Goal: Answer question/provide support: Share knowledge or assist other users

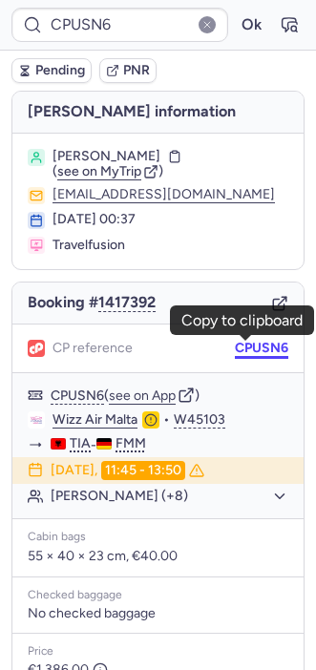
click at [263, 343] on button "CPUSN6" at bounding box center [261, 348] width 53 height 15
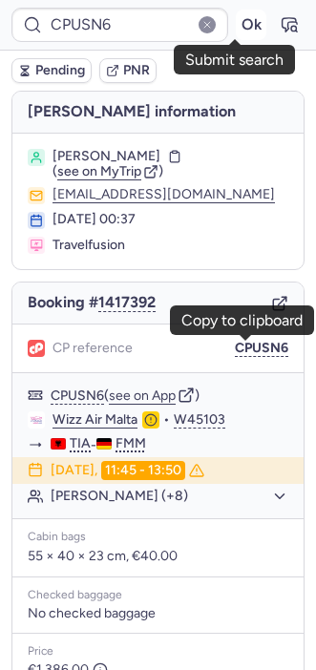
click at [236, 28] on button "Ok" at bounding box center [251, 25] width 31 height 31
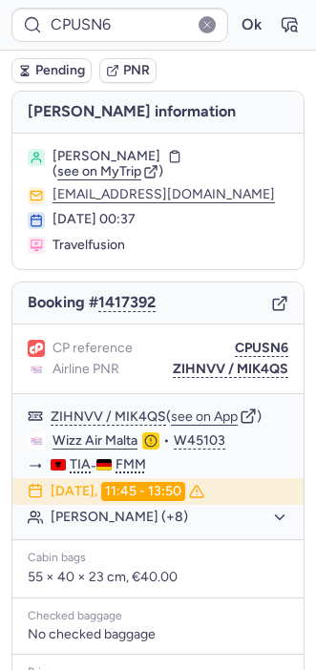
type input "CPWBFM"
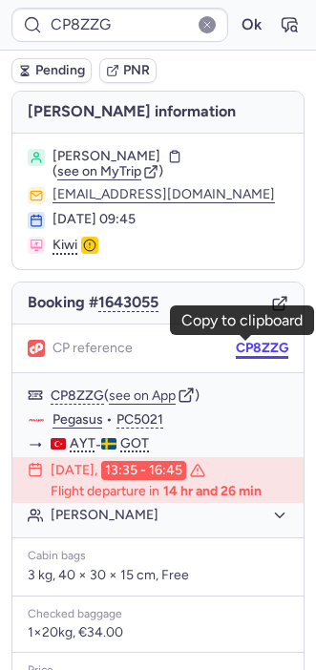
click at [248, 0] on body "CP8ZZG Ok Pending PNR [PERSON_NAME] information [PERSON_NAME] ( see on MyTrip )…" at bounding box center [158, 0] width 316 height 0
click at [254, 342] on button "CP8ZZG" at bounding box center [262, 348] width 53 height 15
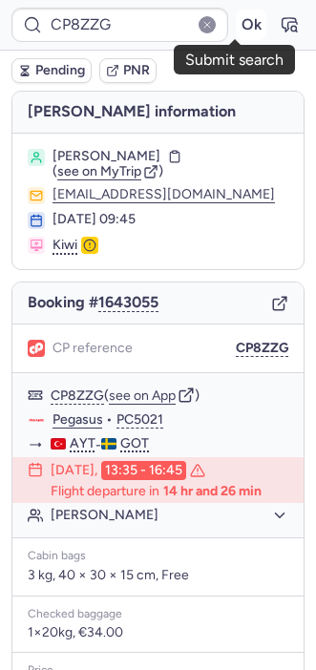
click at [236, 28] on button "Ok" at bounding box center [251, 25] width 31 height 31
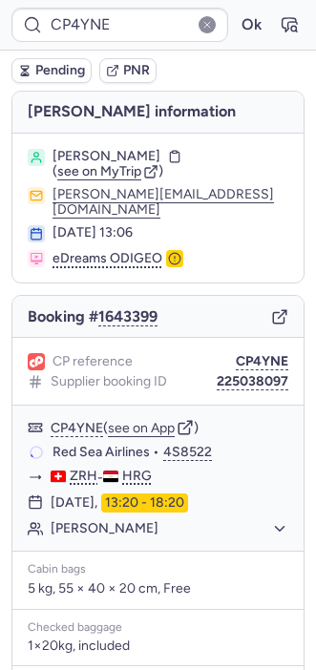
type input "CPWBFM"
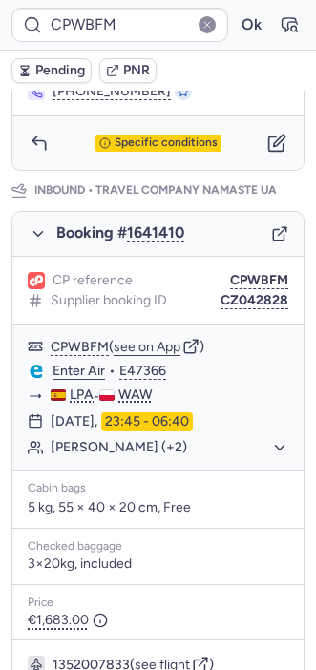
scroll to position [1044, 0]
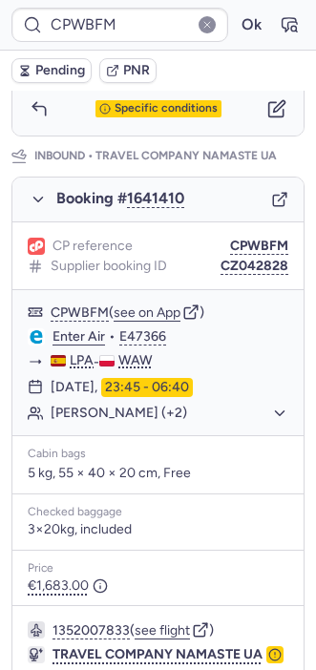
type input "DT1754467788412701"
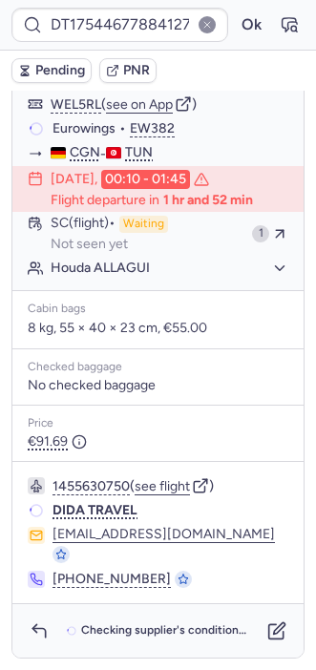
scroll to position [85, 0]
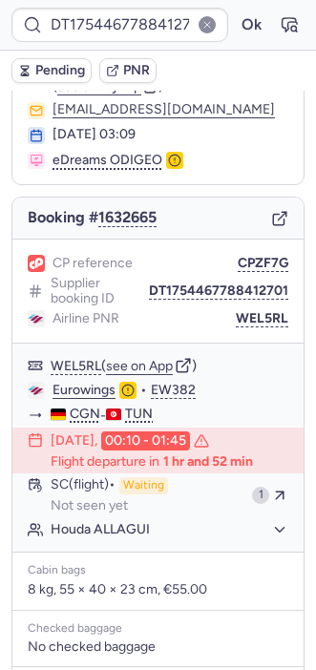
click at [263, 0] on body "DT1754467788412701 Ok Pending PNR [PERSON_NAME] information Houda ALLAGUI ( see…" at bounding box center [158, 0] width 316 height 0
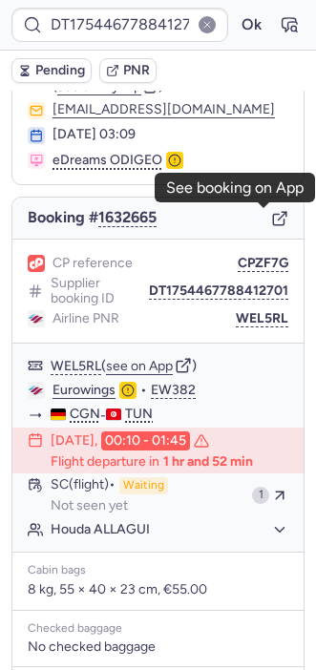
click at [271, 214] on icon "button" at bounding box center [279, 218] width 17 height 17
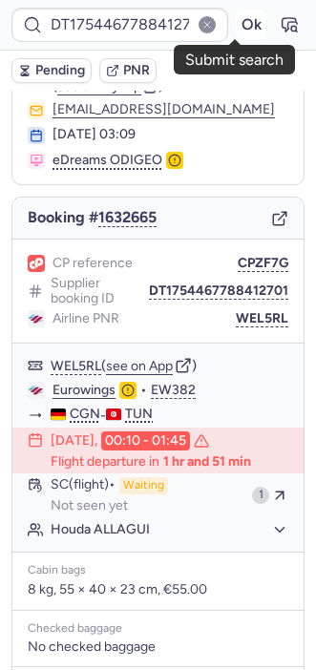
click at [237, 32] on button "Ok" at bounding box center [251, 25] width 31 height 31
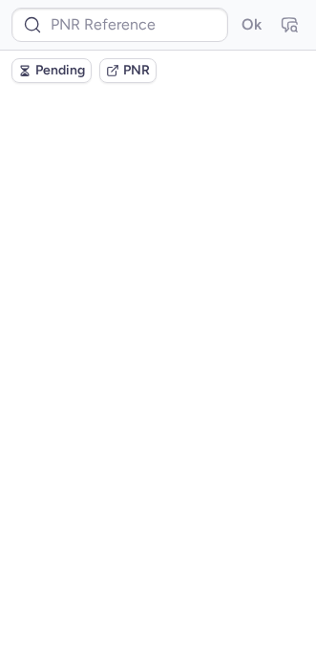
scroll to position [0, 0]
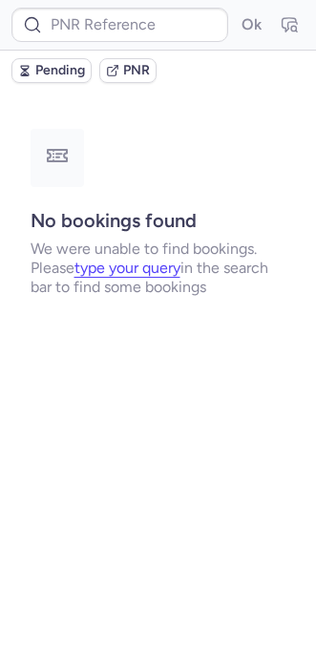
type input "DT1754080442189700"
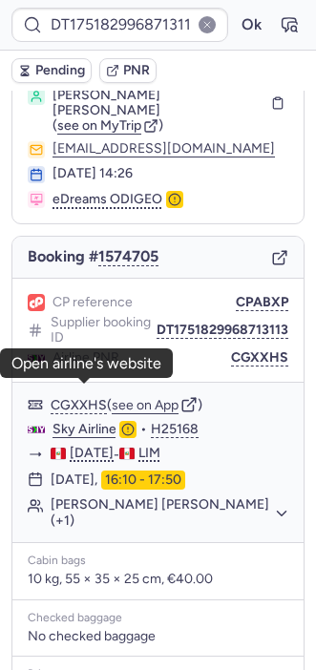
scroll to position [57, 0]
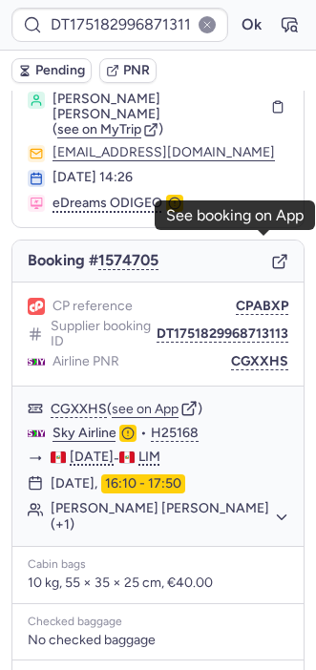
click at [271, 253] on icon "button" at bounding box center [279, 261] width 17 height 17
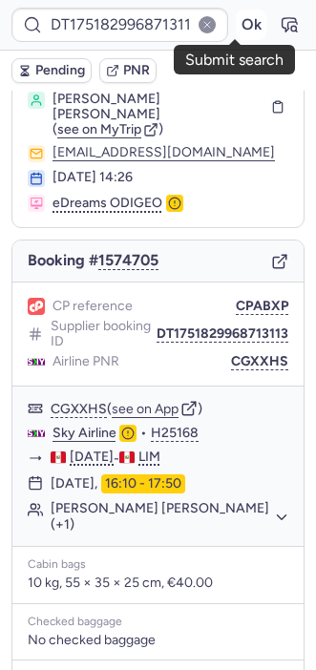
click at [236, 21] on button "Ok" at bounding box center [251, 25] width 31 height 31
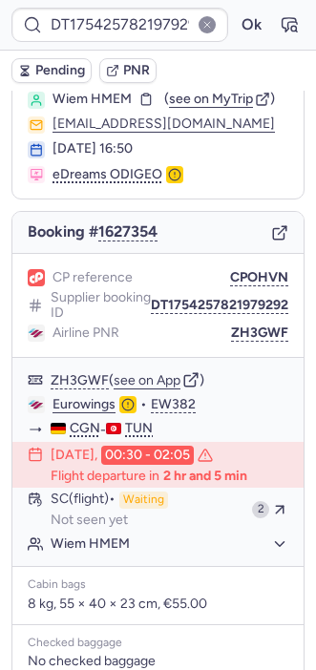
type input "CP4YNE"
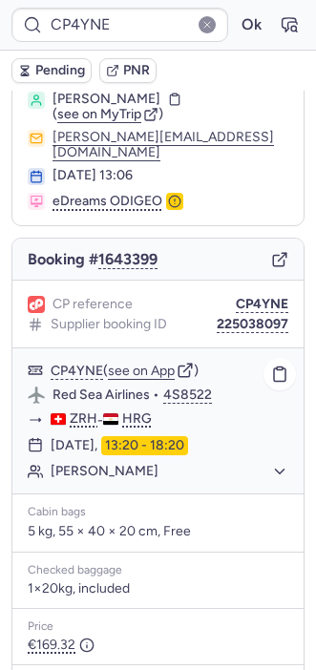
scroll to position [307, 0]
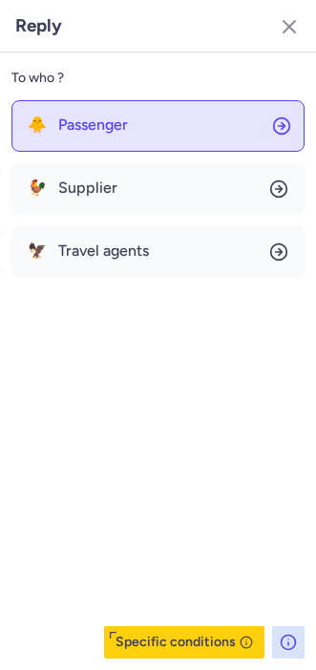
click at [107, 127] on span "Passenger" at bounding box center [93, 124] width 70 height 17
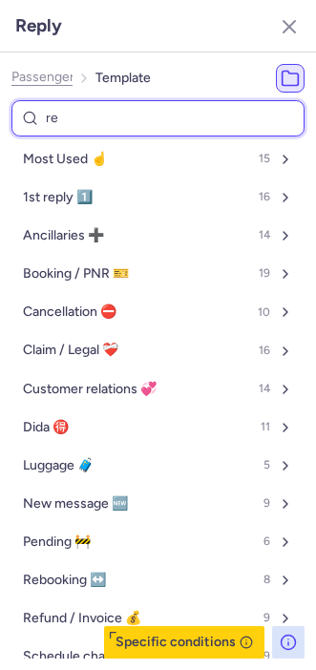
type input "res"
select select "en"
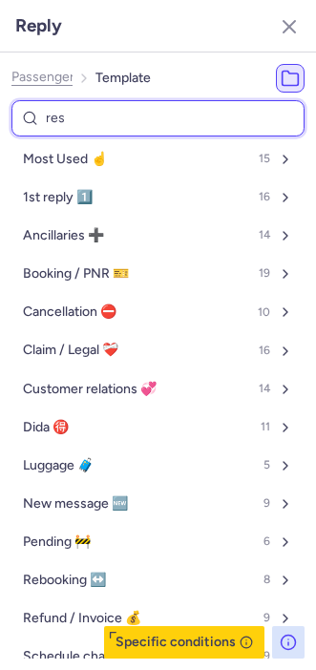
select select "en"
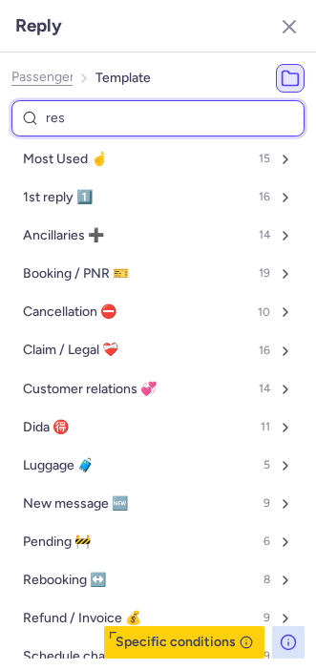
select select "en"
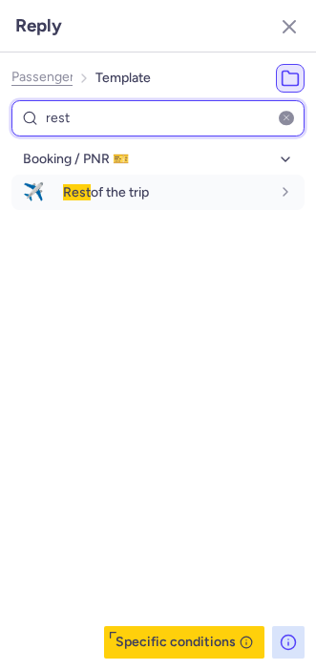
type input "rest"
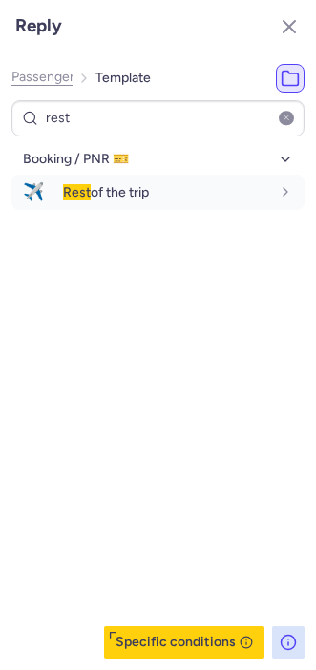
click at [62, 267] on div "Booking / PNR 🎫 ✈️ Rest of the trip fr en de nl pt es it ru en" at bounding box center [157, 401] width 293 height 515
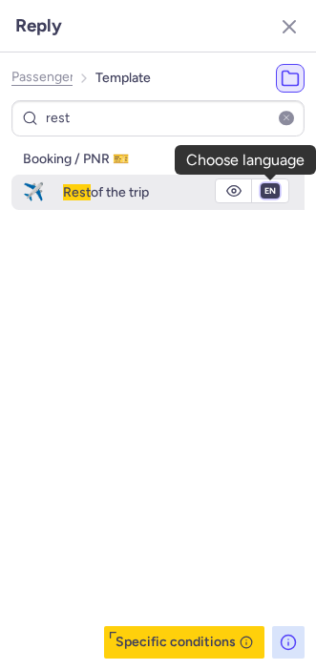
click at [263, 193] on select "fr en de nl pt es it ru" at bounding box center [270, 190] width 17 height 15
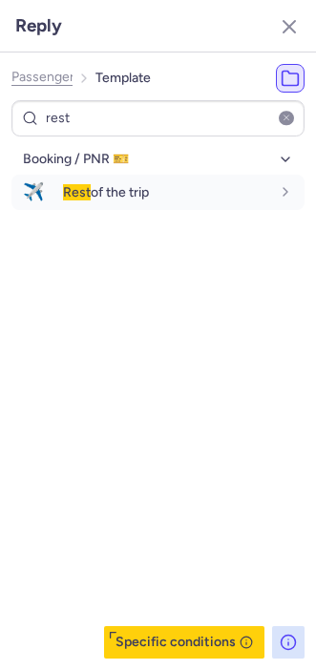
click at [259, 260] on div "Booking / PNR 🎫 ✈️ Rest of the trip fr en de nl pt es it ru en" at bounding box center [157, 401] width 293 height 515
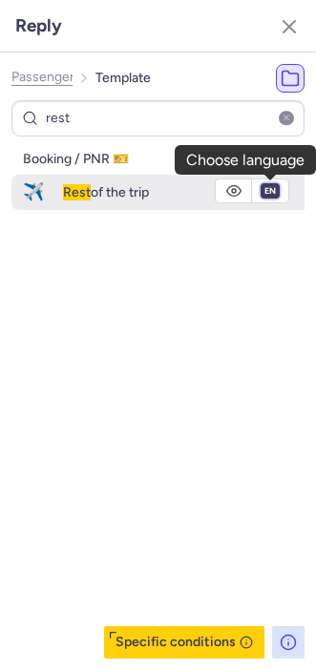
click at [268, 195] on select "fr en de nl pt es it ru" at bounding box center [270, 190] width 17 height 15
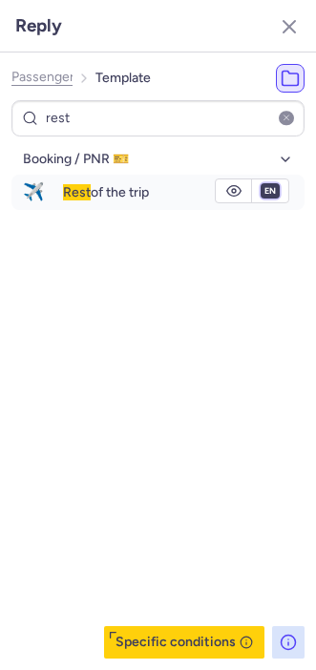
select select "de"
click at [262, 183] on select "fr en de nl pt es it ru" at bounding box center [270, 190] width 17 height 15
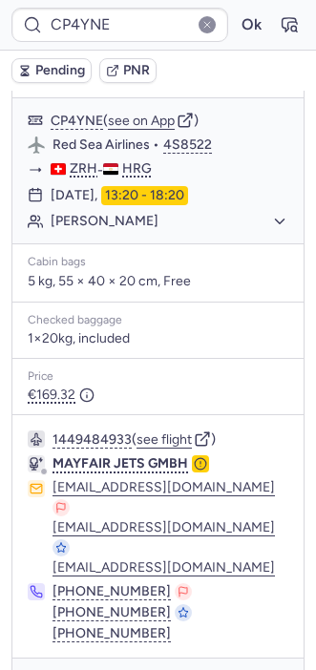
type input "CPDEUG"
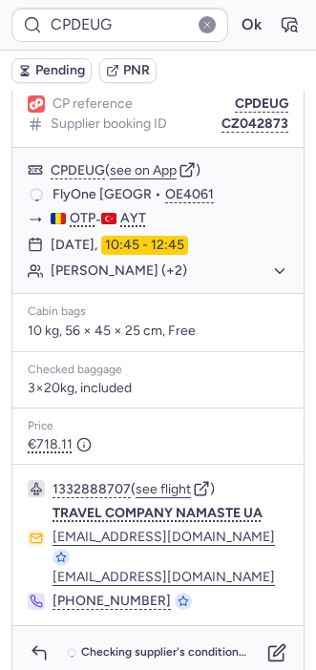
scroll to position [262, 0]
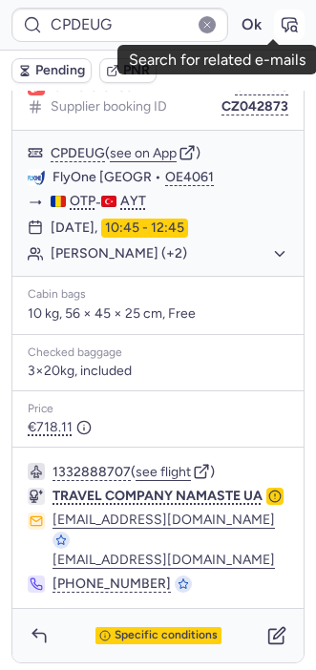
click at [274, 35] on button "button" at bounding box center [289, 25] width 31 height 31
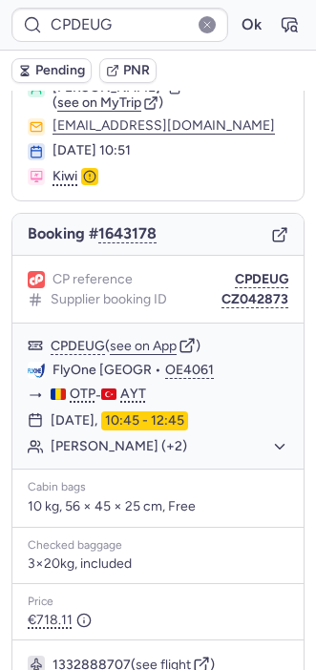
scroll to position [0, 0]
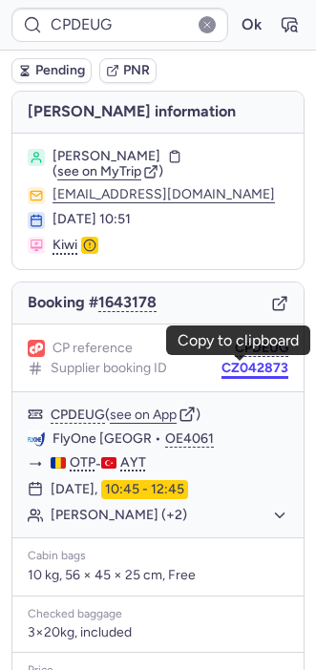
click at [243, 370] on button "CZ042873" at bounding box center [255, 368] width 67 height 15
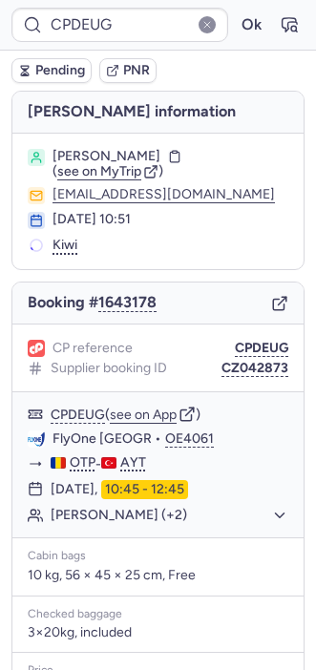
type input "TO7833"
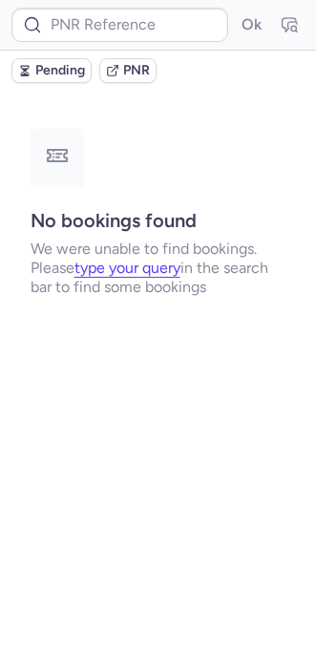
type input "CP7BX9"
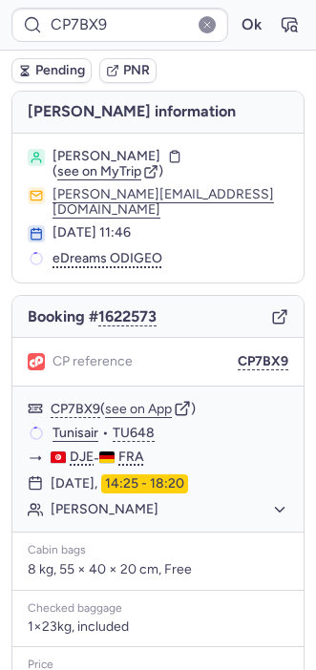
scroll to position [246, 0]
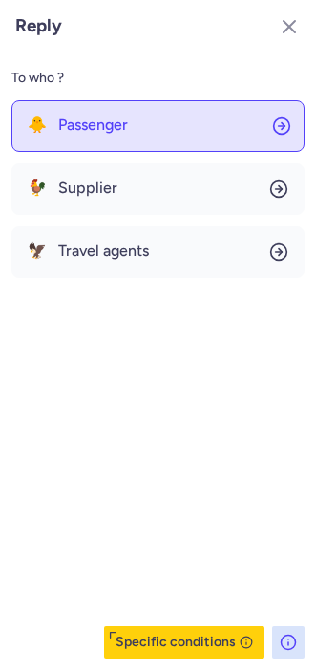
click at [127, 134] on button "🐥 Passenger" at bounding box center [157, 126] width 293 height 52
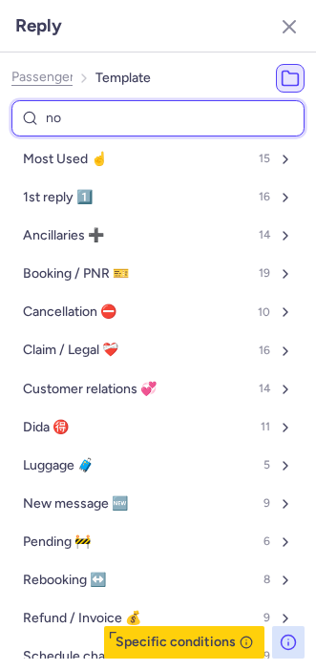
type input "non"
select select "en"
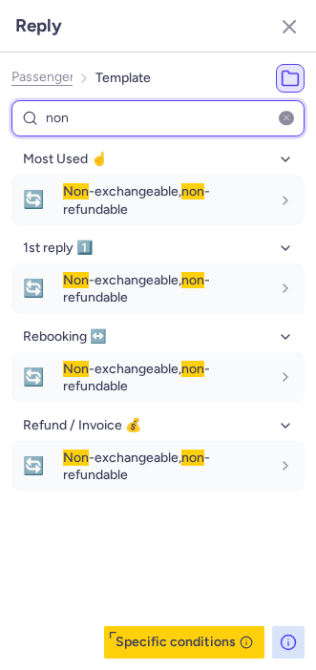
type input "non"
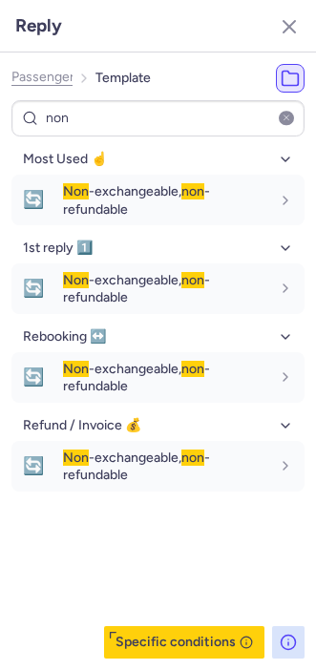
click at [169, 563] on div "Most Used ☝️ 🔄 Non -exchangeable, non -refundable fr en de nl pt es it ru en 1s…" at bounding box center [157, 401] width 293 height 515
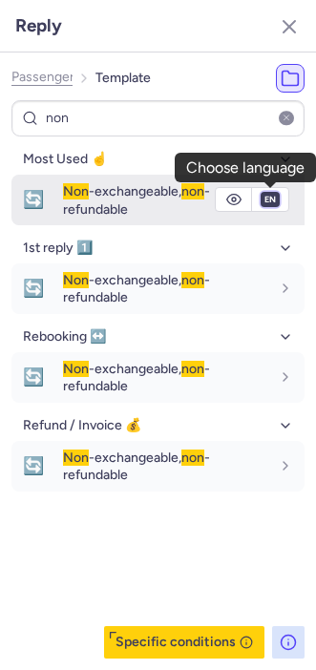
click at [274, 196] on select "fr en de nl pt es it ru" at bounding box center [270, 199] width 17 height 15
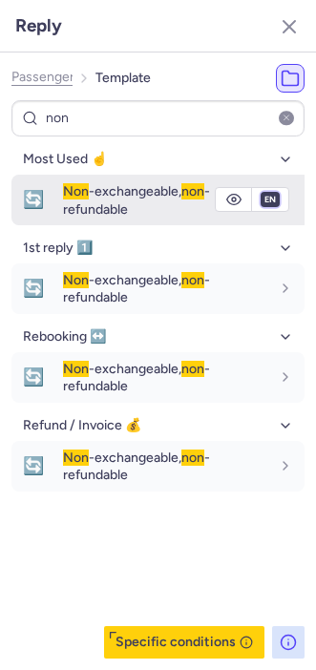
select select "de"
click at [262, 192] on select "fr en de nl pt es it ru" at bounding box center [270, 199] width 17 height 15
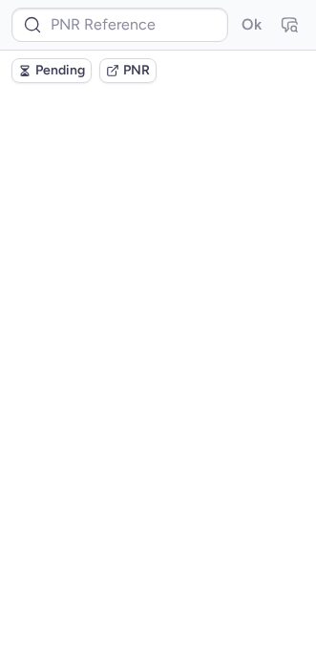
scroll to position [0, 0]
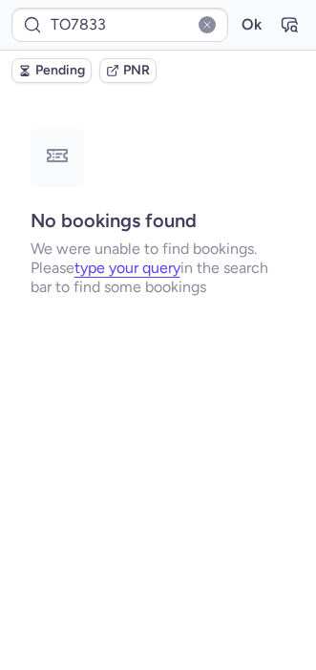
type input "CPQPAY"
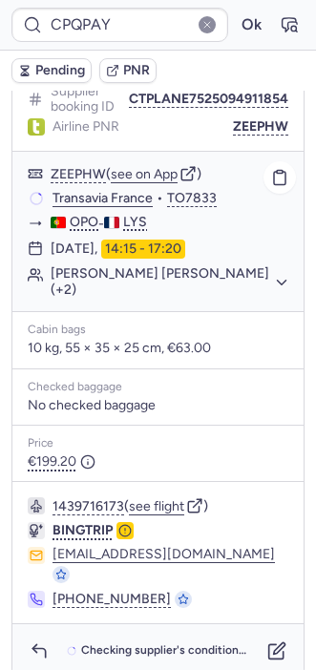
scroll to position [307, 0]
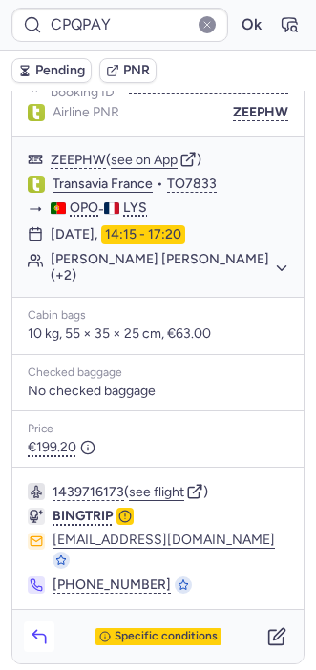
click at [40, 627] on icon "button" at bounding box center [39, 636] width 19 height 19
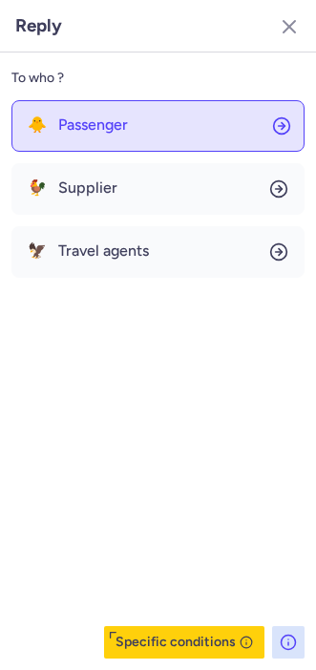
click at [125, 119] on span "Passenger" at bounding box center [93, 124] width 70 height 17
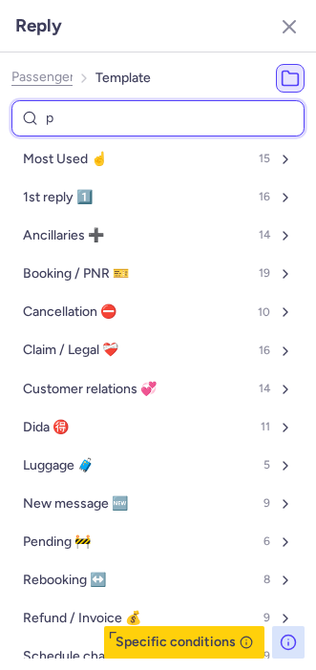
type input "pn"
select select "en"
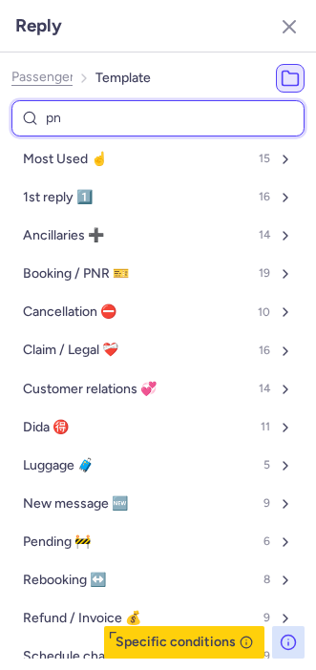
select select "en"
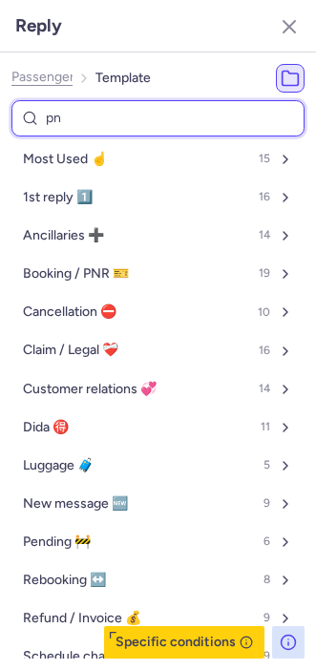
select select "en"
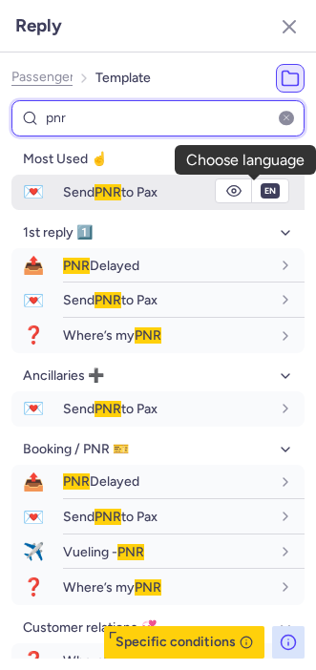
type input "pnr"
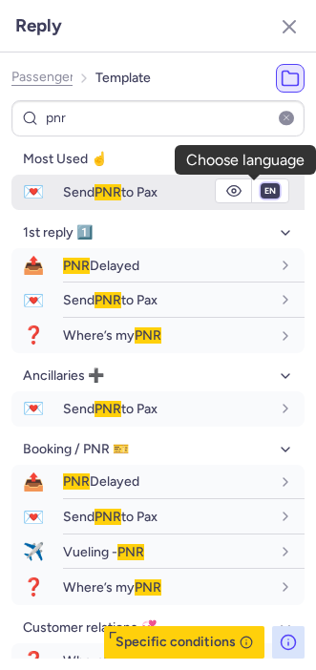
click at [262, 192] on select "fr en de nl pt es it ru" at bounding box center [270, 190] width 17 height 15
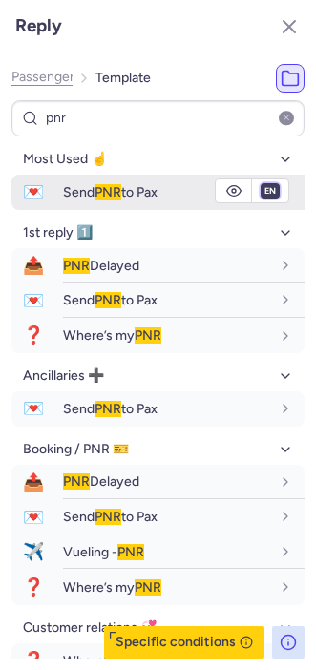
select select "fr"
click at [262, 183] on select "fr en de nl pt es it ru" at bounding box center [270, 190] width 17 height 15
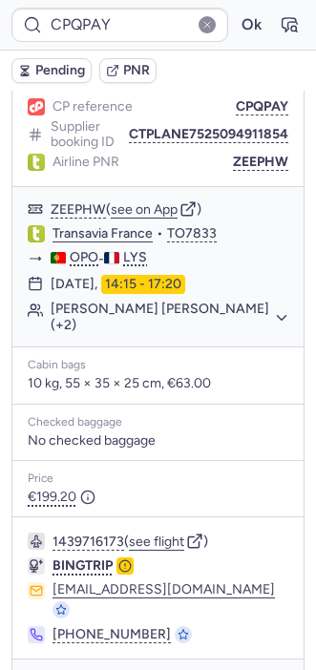
scroll to position [248, 0]
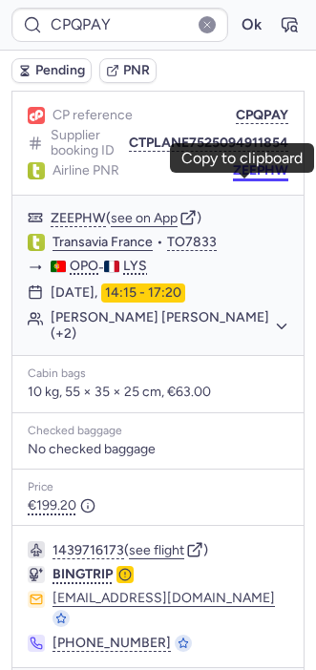
click at [244, 179] on button "ZEEPHW" at bounding box center [260, 170] width 55 height 15
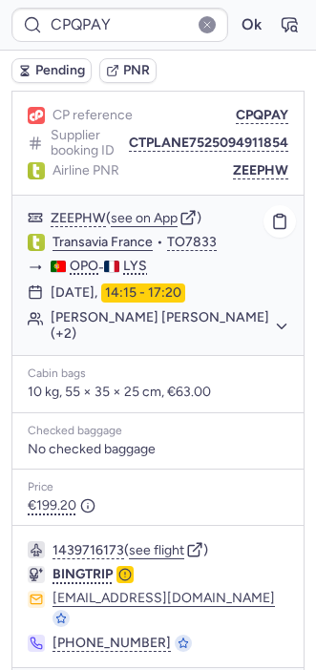
type input "CPC6EQ"
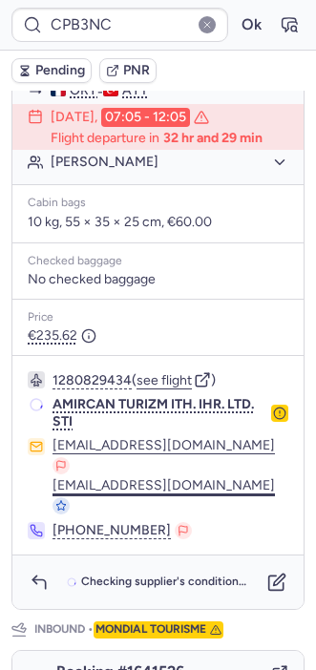
scroll to position [493, 0]
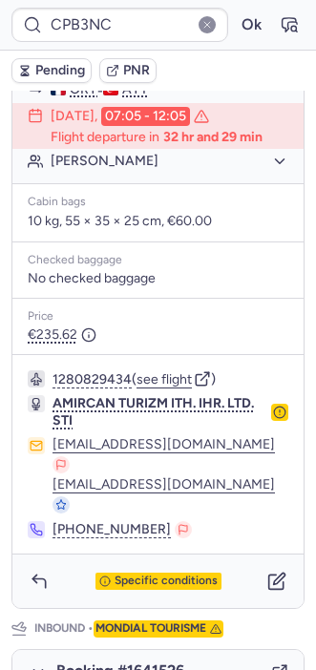
click at [133, 575] on span "Specific conditions" at bounding box center [166, 581] width 103 height 13
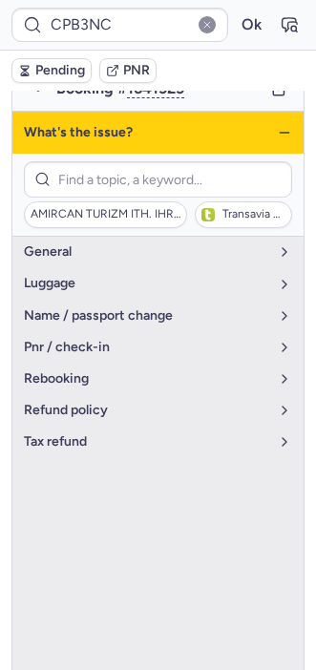
scroll to position [349, 0]
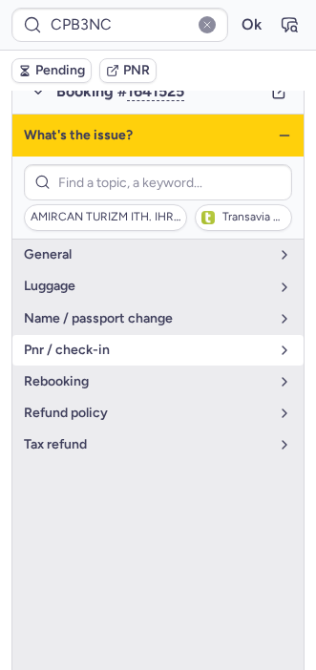
click at [81, 358] on span "pnr / check-in" at bounding box center [146, 350] width 245 height 15
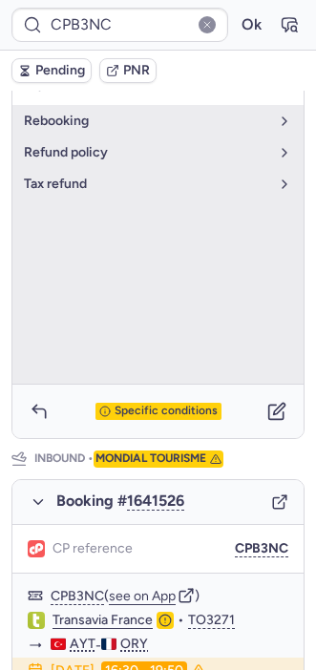
scroll to position [665, 0]
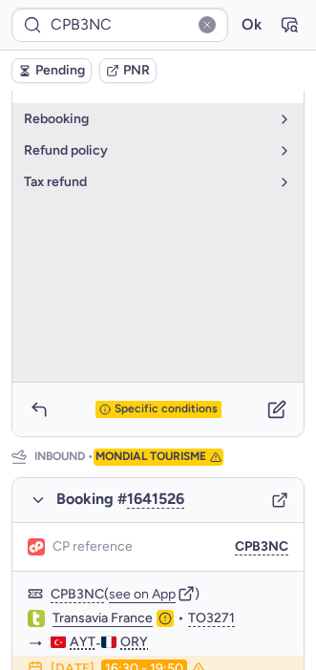
click at [132, 395] on div "Specific conditions" at bounding box center [157, 409] width 291 height 53
click at [125, 391] on div "Specific conditions" at bounding box center [157, 409] width 291 height 53
click at [134, 403] on span "Specific conditions" at bounding box center [166, 409] width 103 height 13
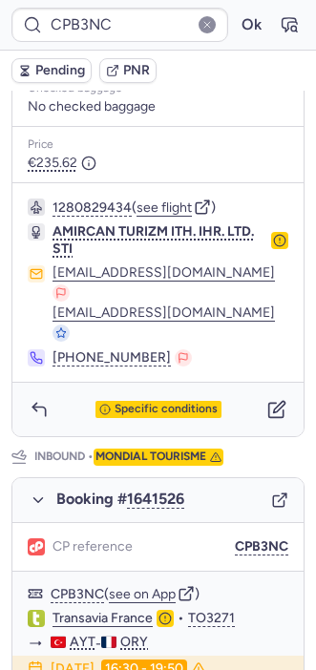
type input "10812517710533"
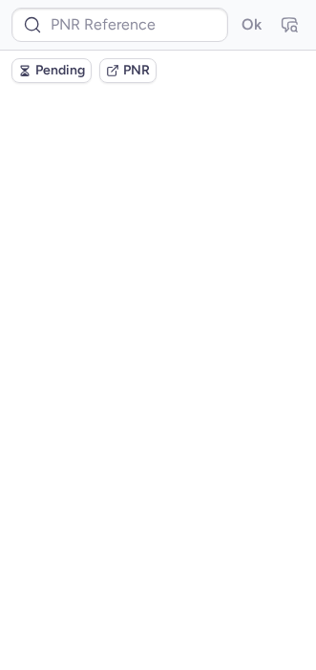
scroll to position [0, 0]
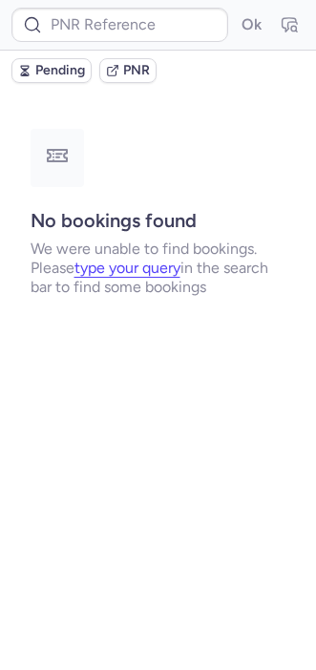
type input "CPUBT2"
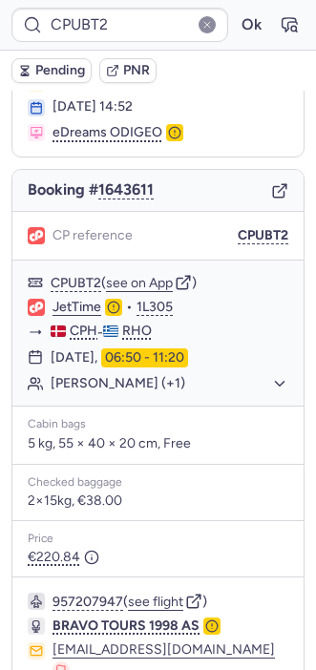
scroll to position [112, 0]
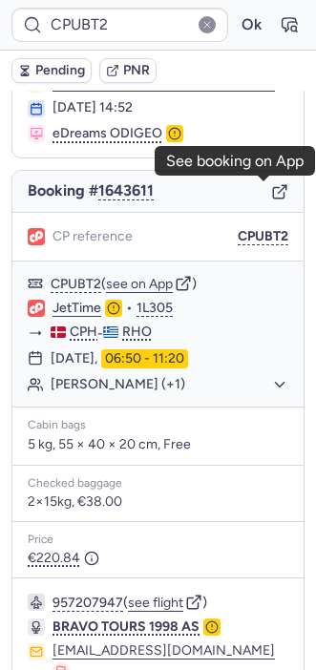
click at [271, 192] on icon "button" at bounding box center [279, 191] width 17 height 17
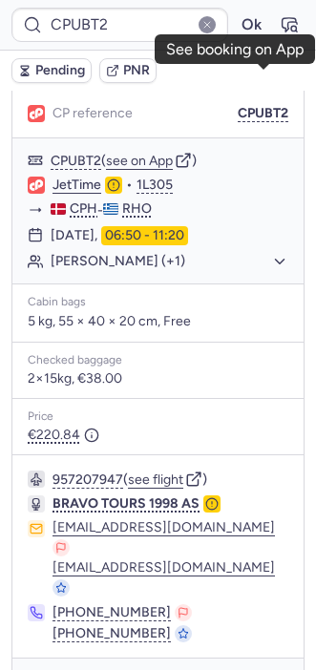
scroll to position [248, 0]
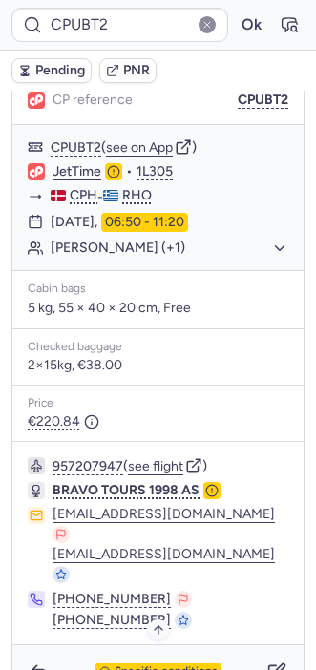
click at [128, 666] on span "Specific conditions" at bounding box center [166, 672] width 103 height 13
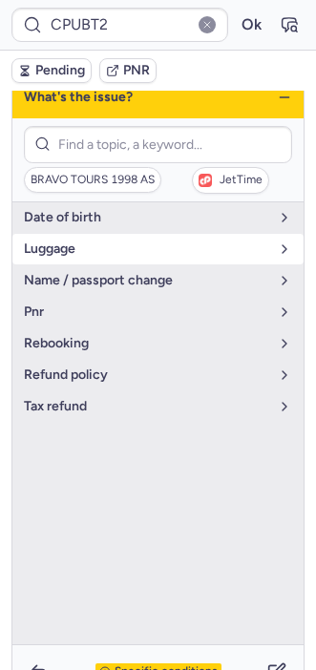
click at [119, 252] on span "luggage" at bounding box center [146, 249] width 245 height 15
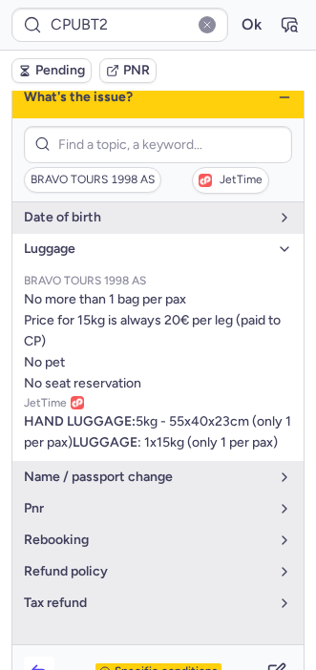
click at [41, 663] on icon "button" at bounding box center [39, 672] width 19 height 19
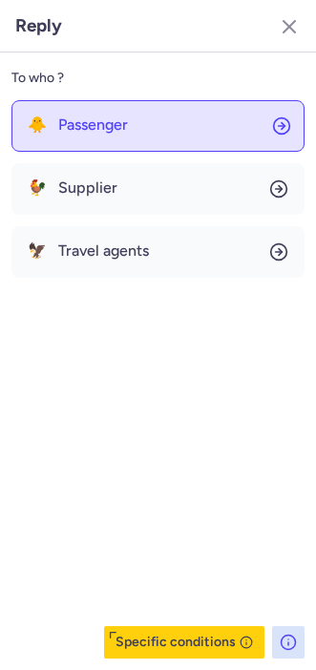
click at [108, 110] on button "🐥 Passenger" at bounding box center [157, 126] width 293 height 52
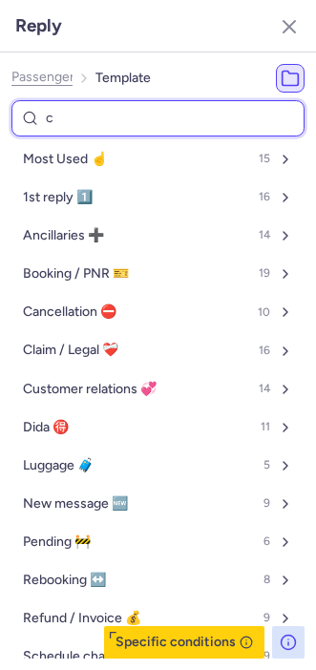
type input "ca"
select select "en"
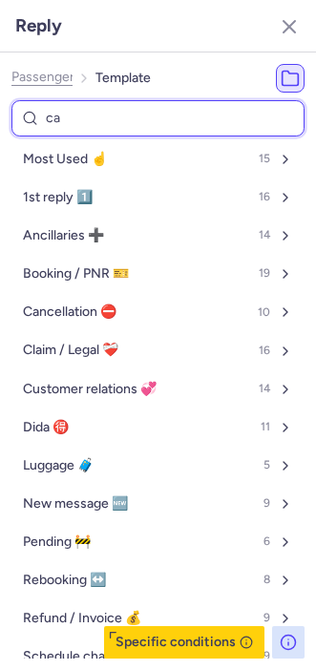
select select "en"
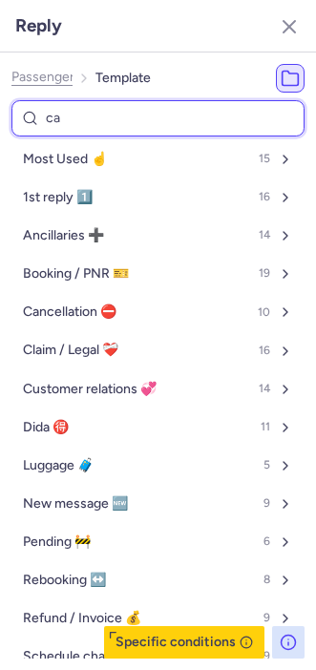
select select "en"
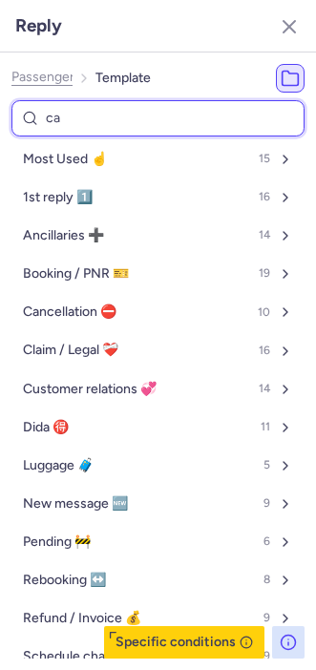
select select "en"
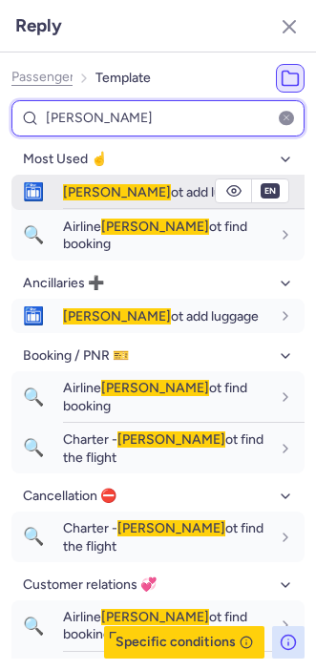
type input "[PERSON_NAME]"
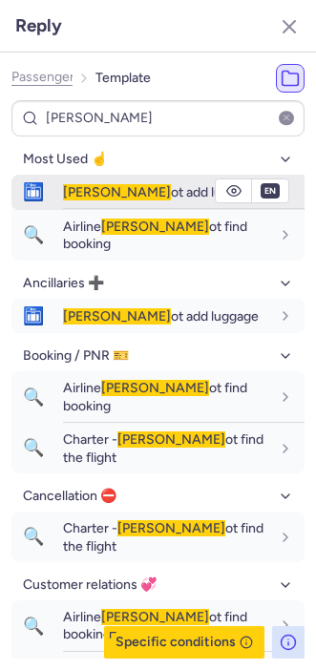
click at [100, 187] on span "[PERSON_NAME] ot add luggage" at bounding box center [161, 192] width 196 height 16
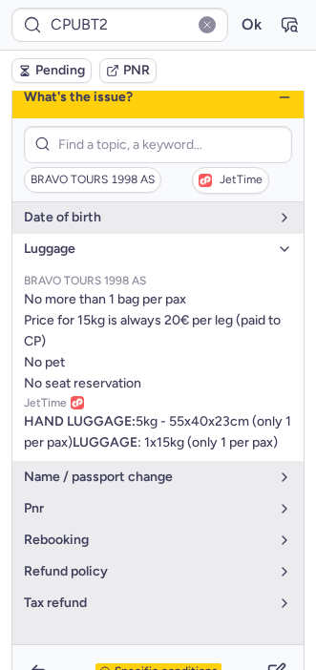
type input "CP7PX4"
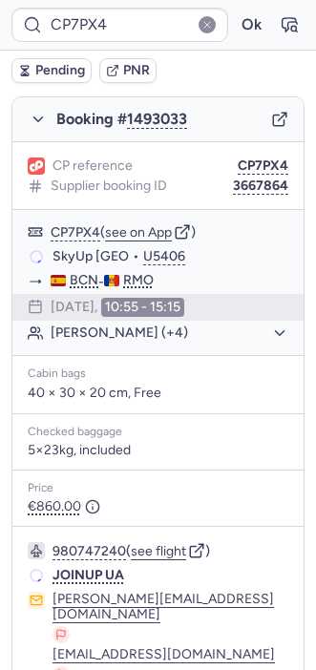
scroll to position [299, 0]
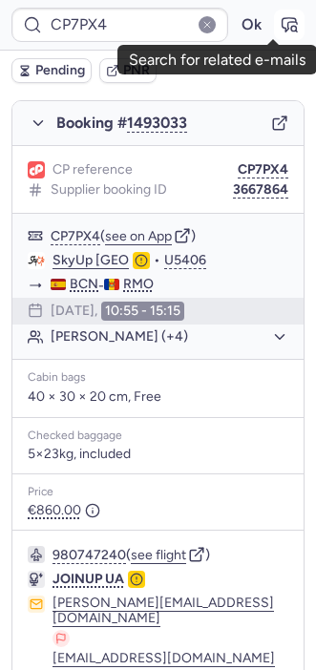
click at [280, 24] on icon "button" at bounding box center [289, 24] width 19 height 19
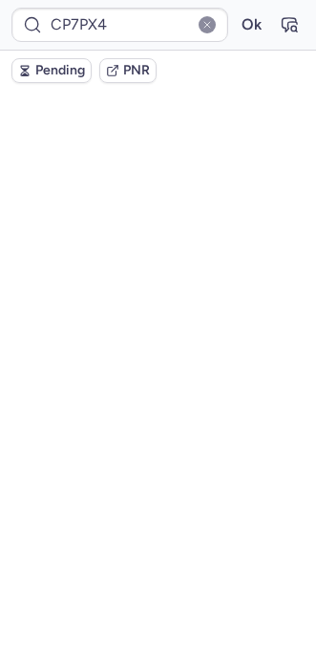
scroll to position [0, 0]
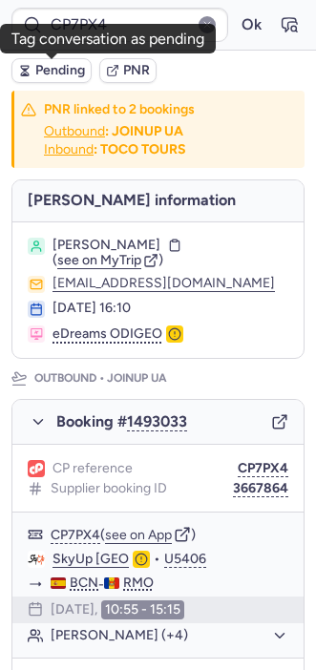
click at [54, 75] on span "Pending" at bounding box center [60, 70] width 50 height 15
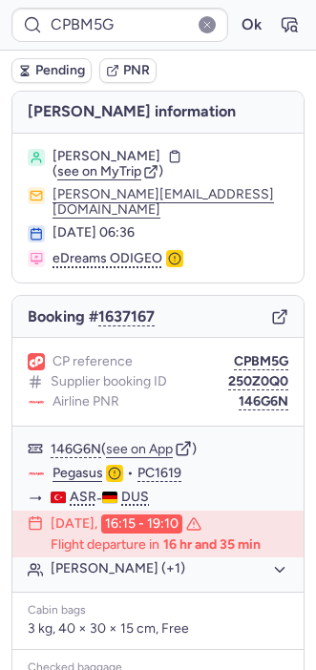
type input "CP26D4"
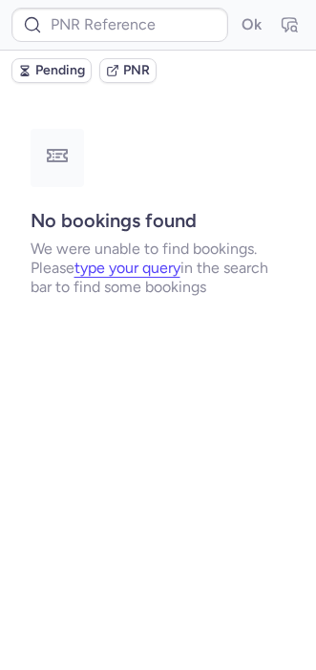
type input "CPETOS"
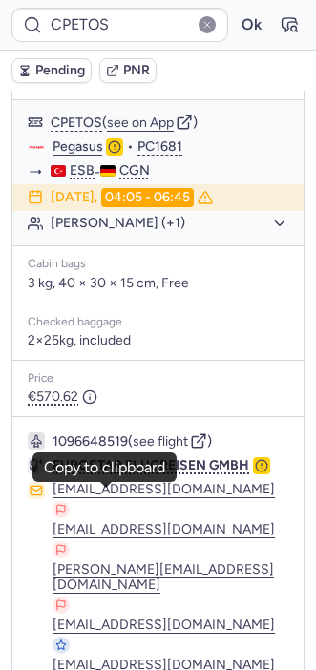
scroll to position [391, 0]
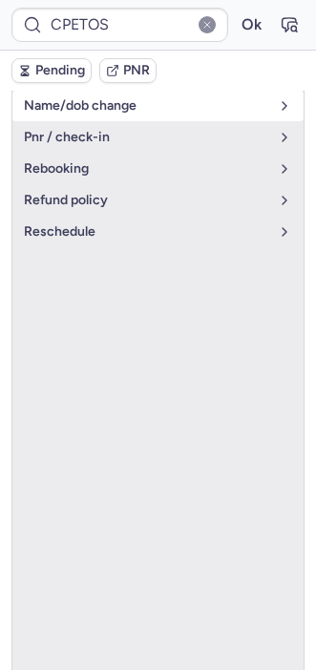
click at [122, 109] on span "name/dob change" at bounding box center [146, 105] width 245 height 15
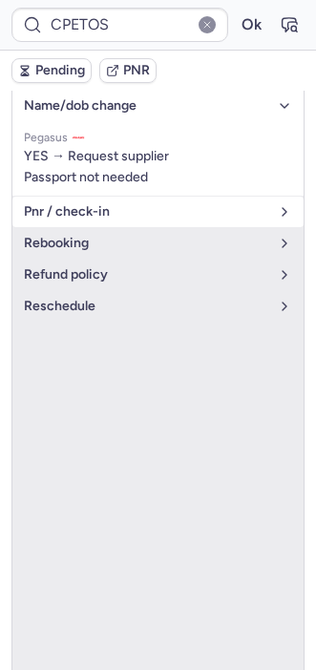
click at [125, 211] on span "pnr / check-in" at bounding box center [146, 211] width 245 height 15
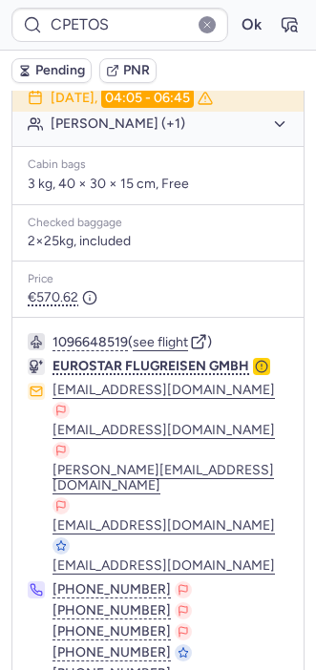
click at [125, 131] on button "[PERSON_NAME] (+1)" at bounding box center [170, 124] width 238 height 17
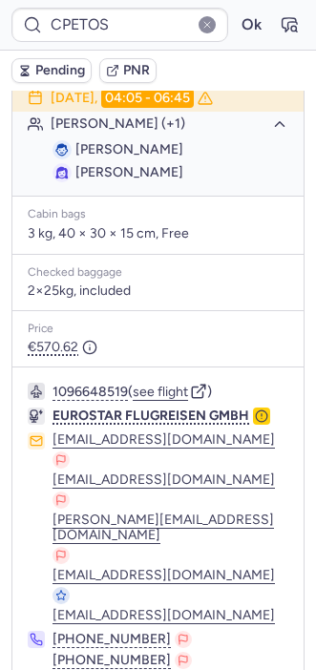
scroll to position [442, 0]
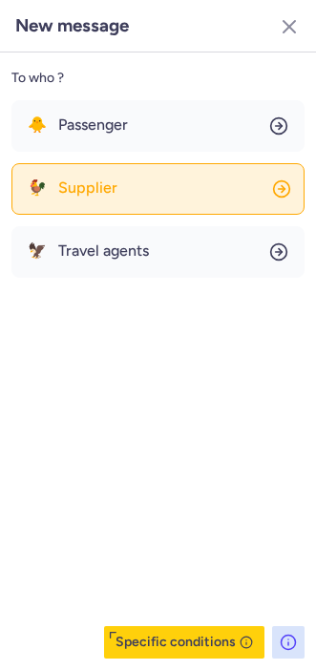
click at [120, 182] on button "🐓 Supplier" at bounding box center [157, 189] width 293 height 52
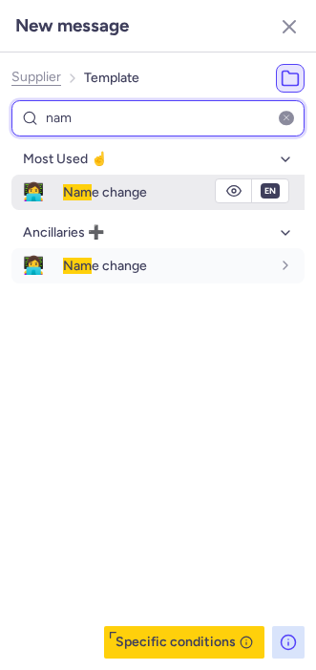
type input "nam"
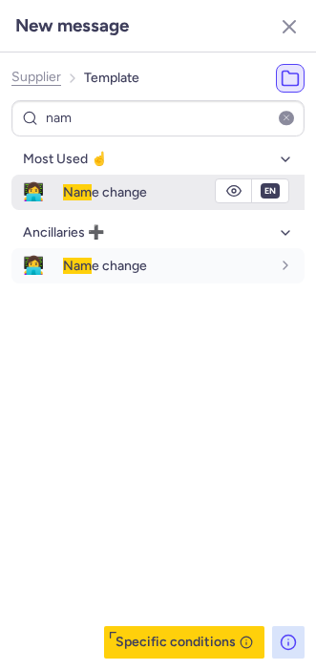
click at [99, 186] on span "Nam e change" at bounding box center [105, 192] width 84 height 16
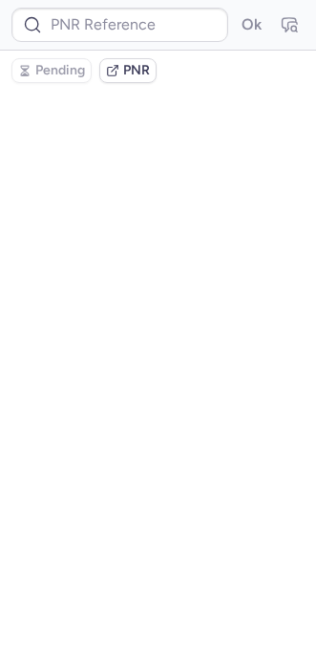
scroll to position [0, 0]
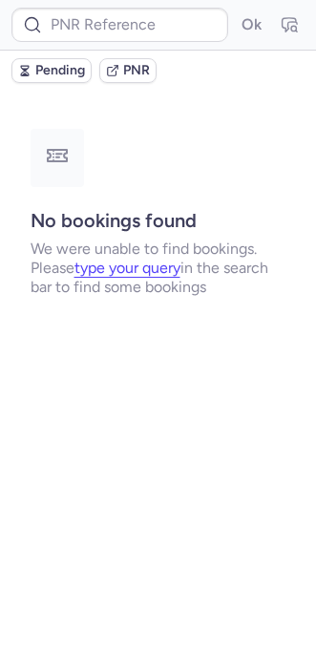
type input "CPETOS"
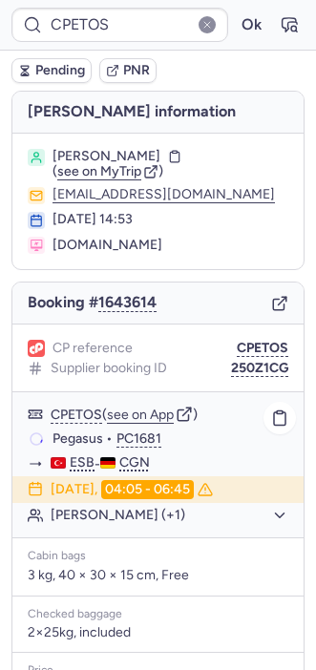
scroll to position [391, 0]
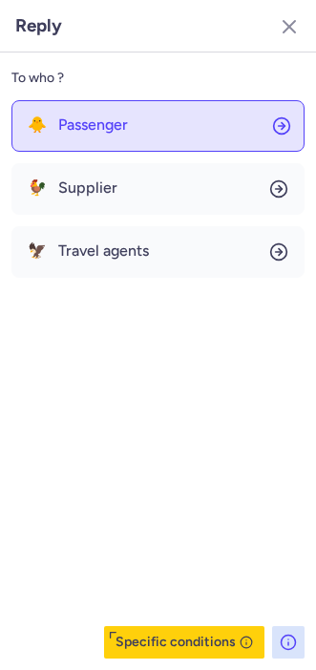
click at [127, 118] on span "Passenger" at bounding box center [93, 124] width 70 height 17
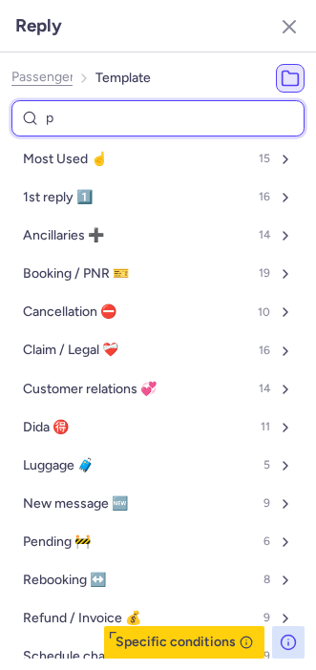
type input "pe"
select select "en"
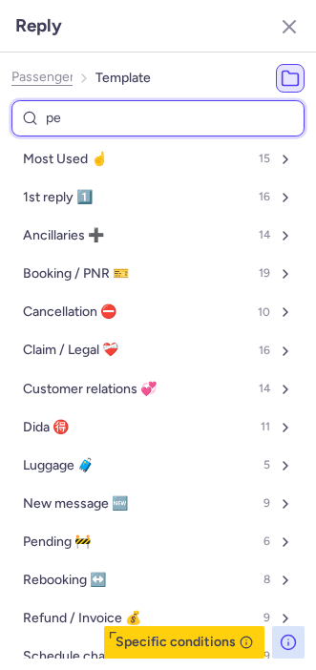
select select "en"
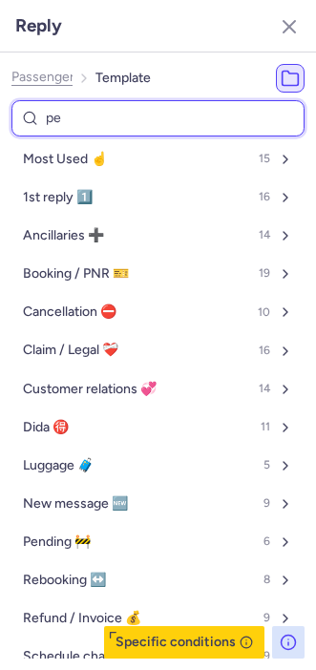
select select "en"
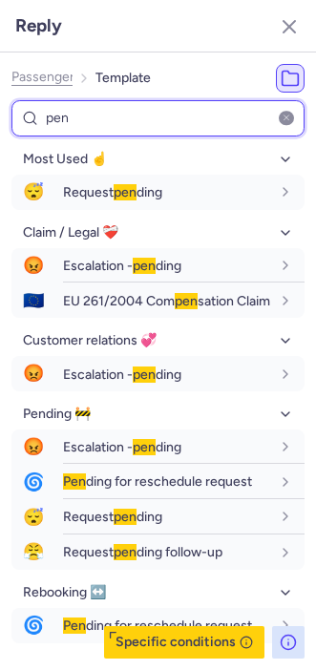
click at [192, 103] on input "pen" at bounding box center [157, 118] width 293 height 37
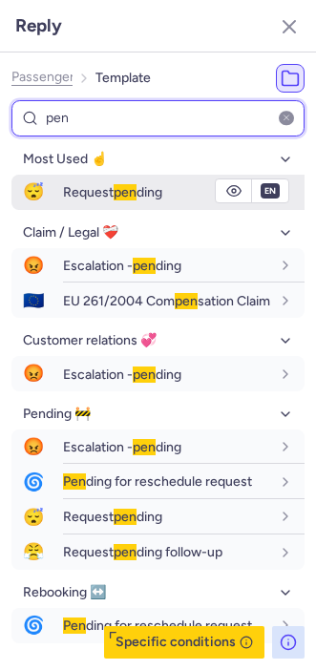
type input "pen"
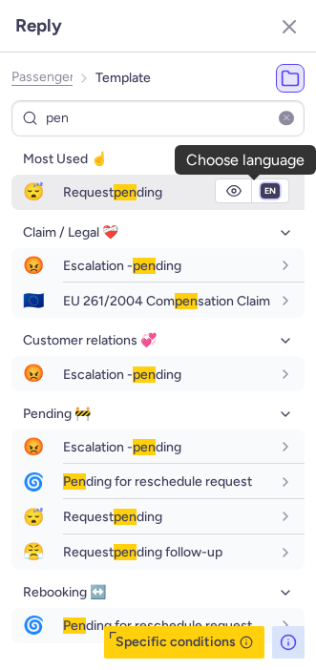
click at [262, 190] on select "fr en de nl pt es it ru" at bounding box center [270, 190] width 17 height 15
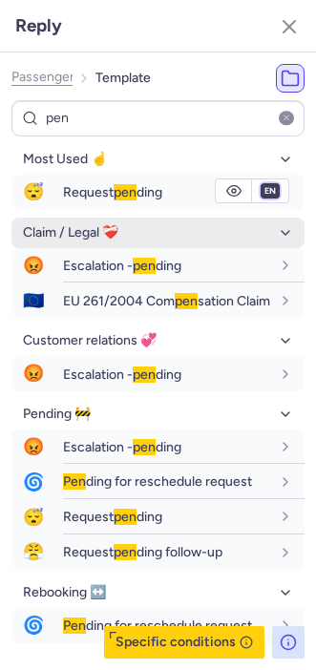
select select "de"
click at [262, 183] on select "fr en de nl pt es it ru" at bounding box center [270, 190] width 17 height 15
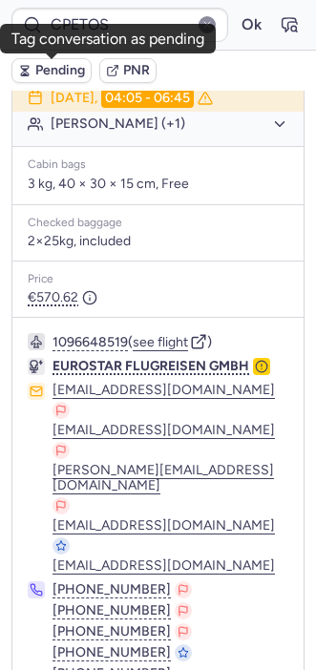
click at [35, 69] on span "Pending" at bounding box center [60, 70] width 50 height 15
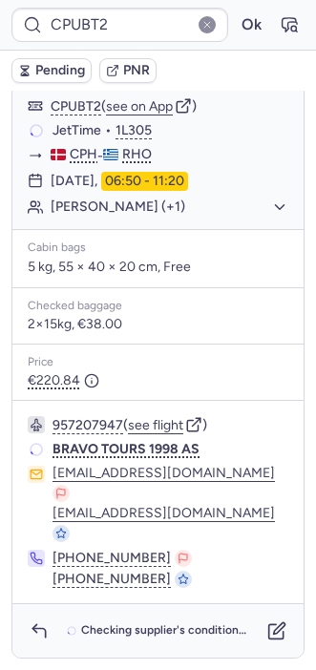
scroll to position [248, 0]
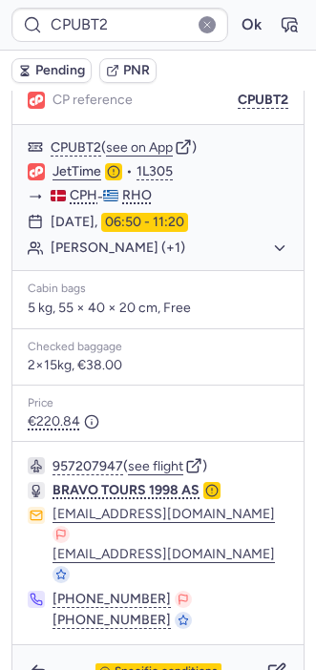
type input "CPB3NC"
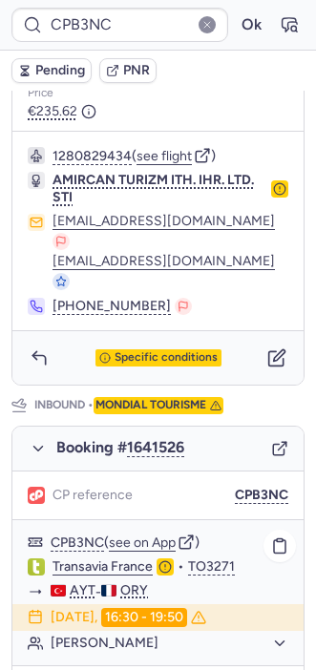
scroll to position [717, 0]
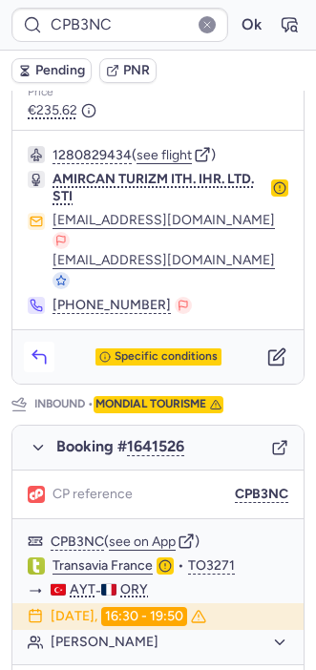
click at [24, 342] on button "button" at bounding box center [39, 357] width 31 height 31
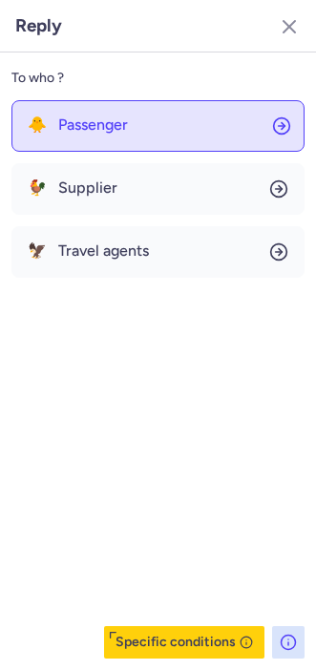
click at [94, 149] on button "🐥 Passenger" at bounding box center [157, 126] width 293 height 52
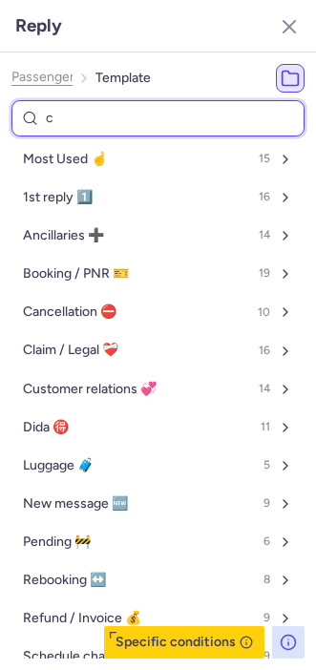
type input "ca"
select select "en"
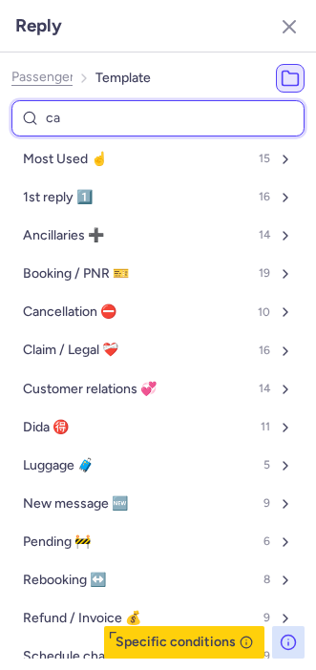
select select "en"
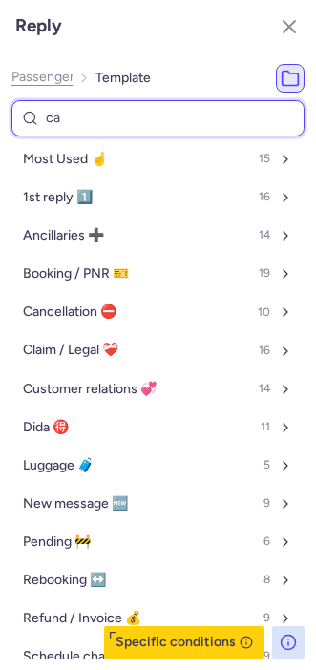
select select "en"
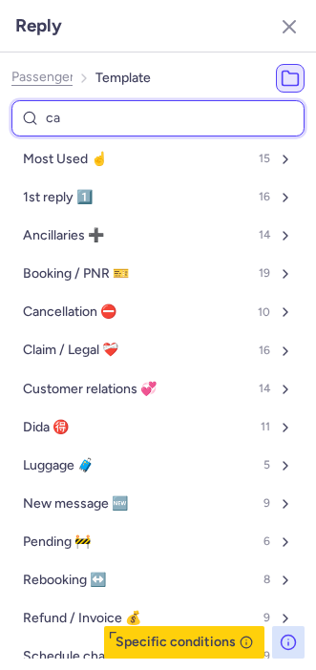
select select "en"
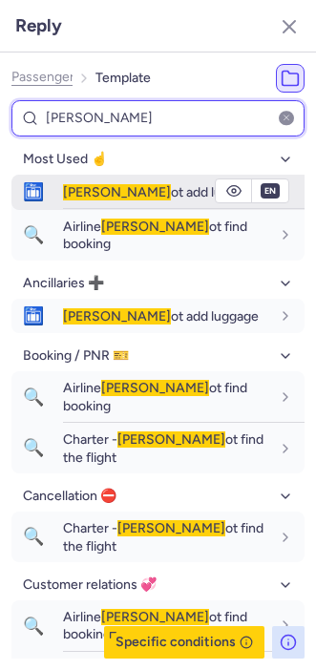
type input "[PERSON_NAME]"
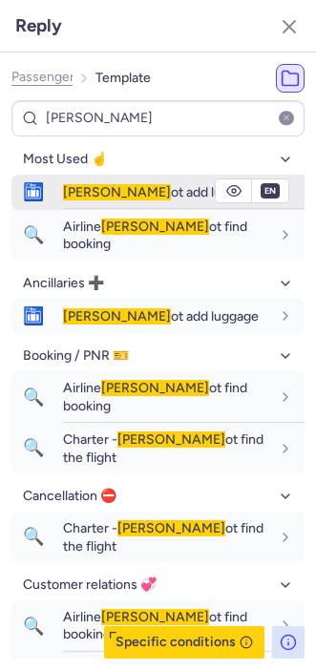
click at [84, 185] on span "[PERSON_NAME]" at bounding box center [117, 192] width 108 height 16
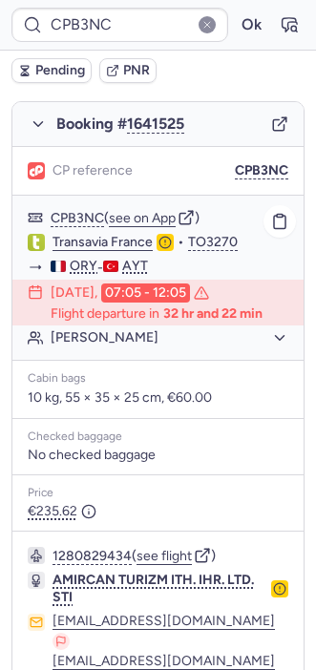
scroll to position [315, 0]
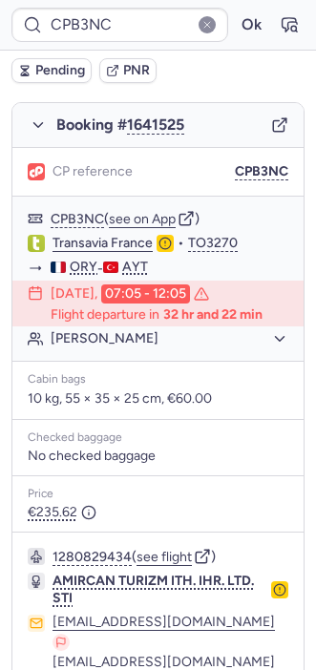
click at [258, 0] on body "CPB3NC Ok Pending PNR PNR linked to 2 bookings Outbound : AMIRCAN TURIZM ITH. I…" at bounding box center [158, 0] width 316 height 0
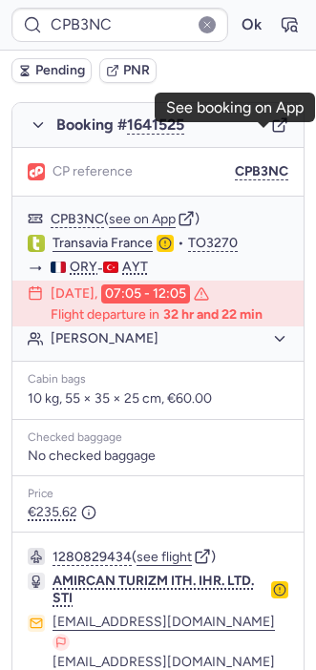
click at [271, 134] on icon "button" at bounding box center [279, 124] width 17 height 17
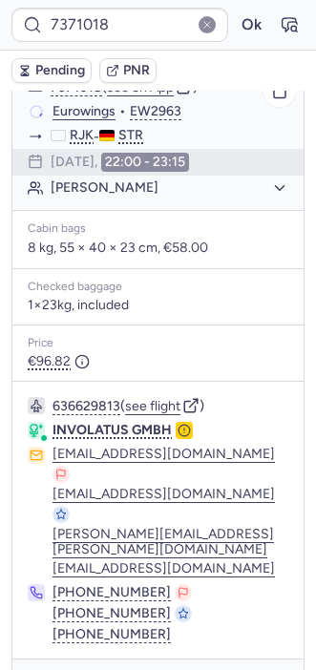
scroll to position [0, 0]
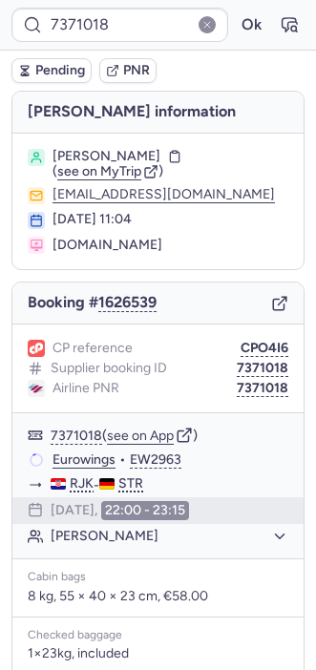
type input "CPH5E7"
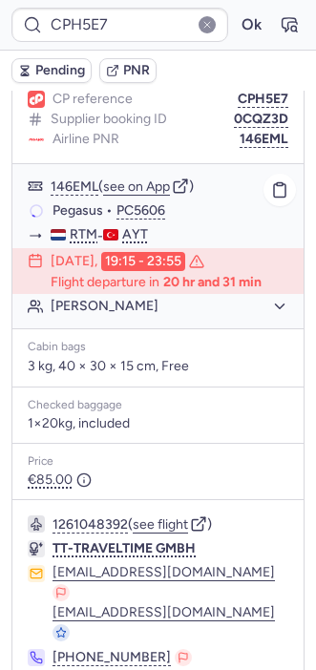
scroll to position [290, 0]
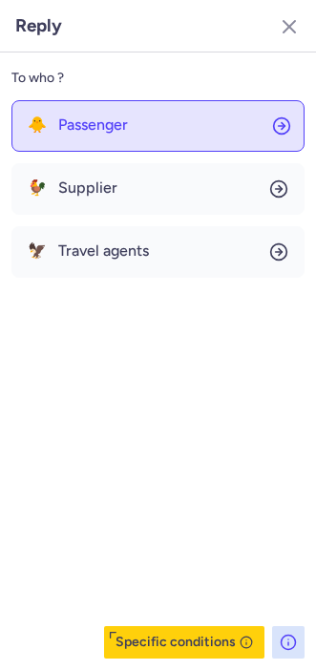
click at [95, 131] on span "Passenger" at bounding box center [93, 124] width 70 height 17
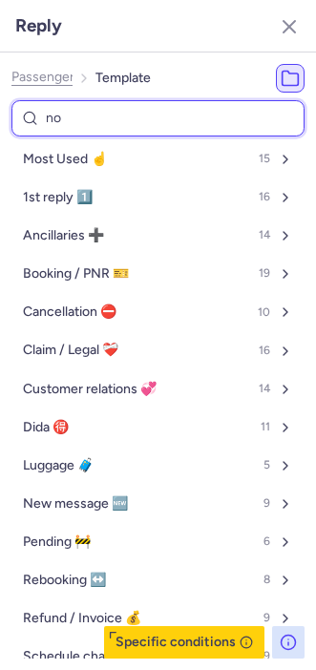
type input "non"
select select "en"
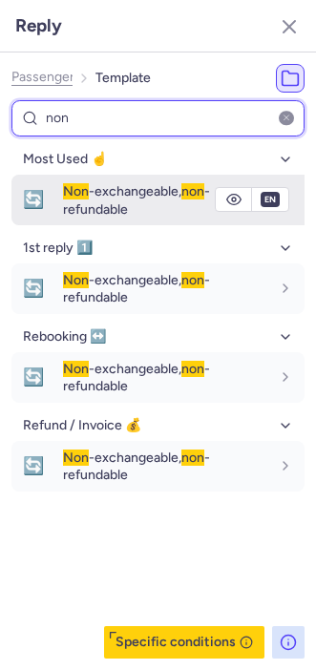
type input "non"
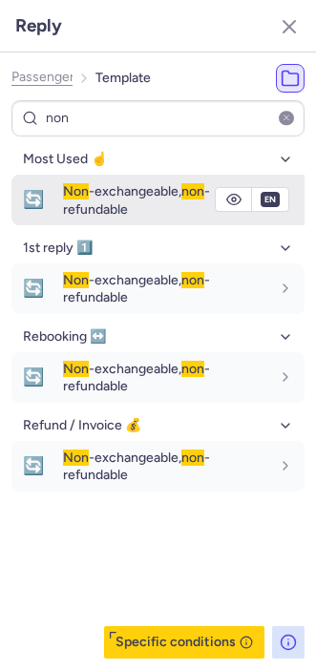
click at [71, 184] on span "Non" at bounding box center [76, 191] width 26 height 16
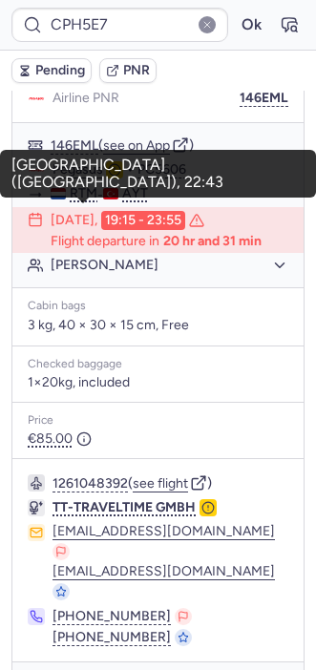
type input "CPC6EQ"
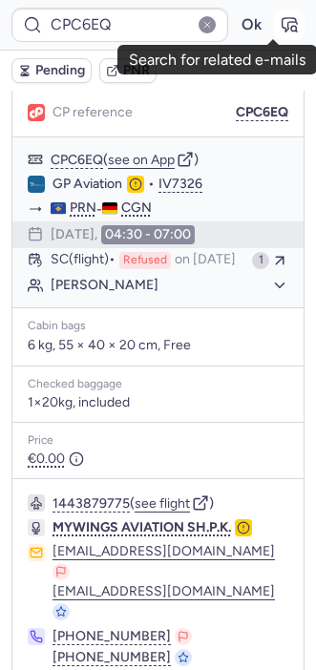
click at [283, 18] on icon "button" at bounding box center [290, 24] width 14 height 13
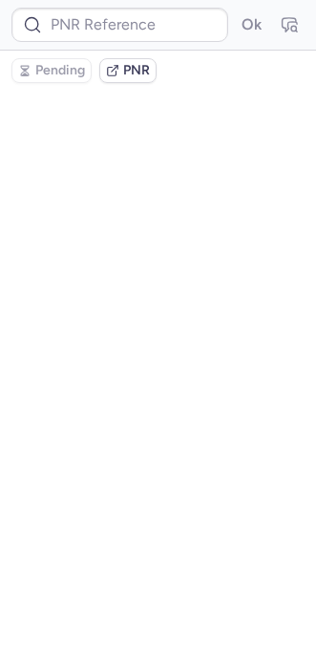
scroll to position [0, 0]
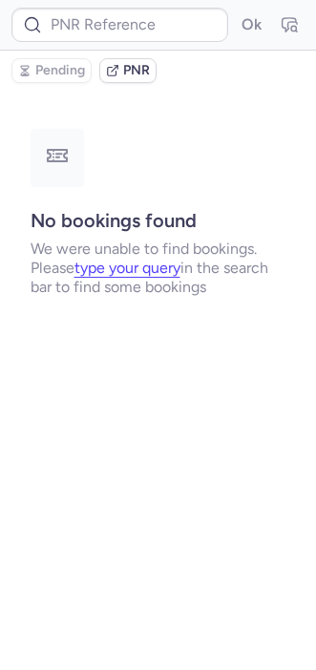
type input "CPC6EQ"
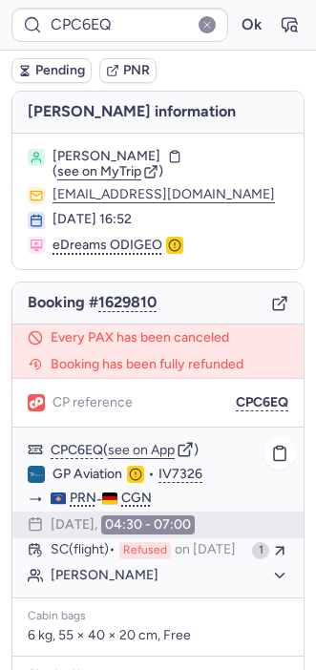
scroll to position [367, 0]
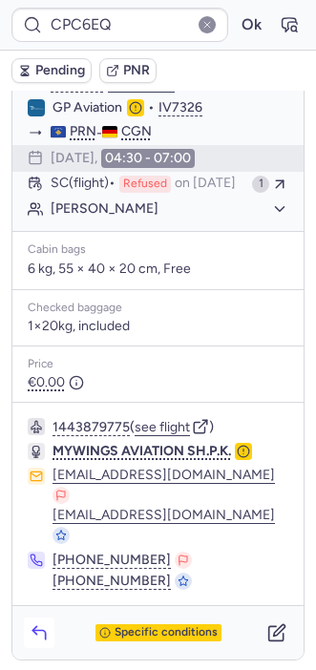
click at [33, 631] on icon "button" at bounding box center [39, 633] width 19 height 19
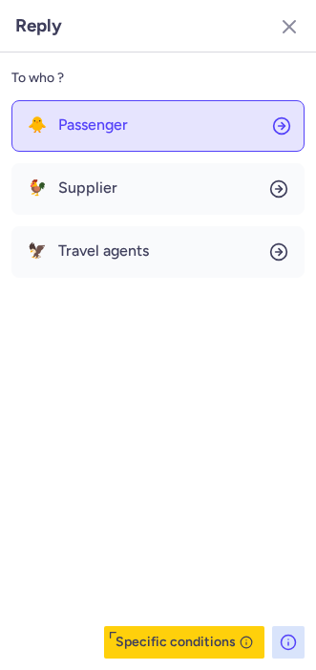
click at [104, 141] on button "🐥 Passenger" at bounding box center [157, 126] width 293 height 52
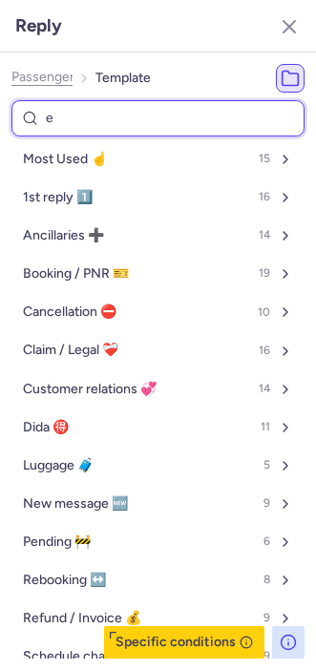
type input "es"
select select "de"
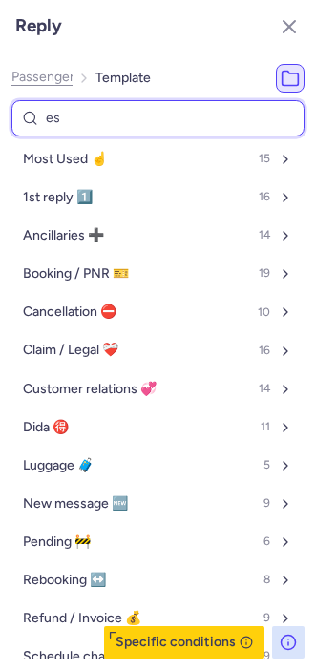
select select "de"
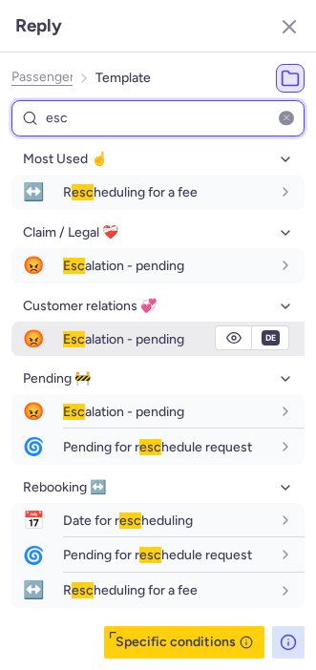
type input "esc"
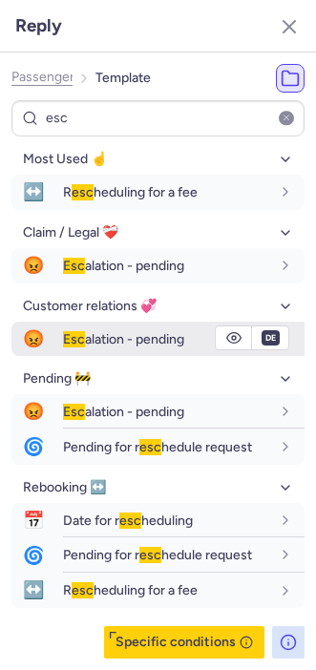
click at [104, 333] on span "Esc alation - pending" at bounding box center [123, 339] width 121 height 16
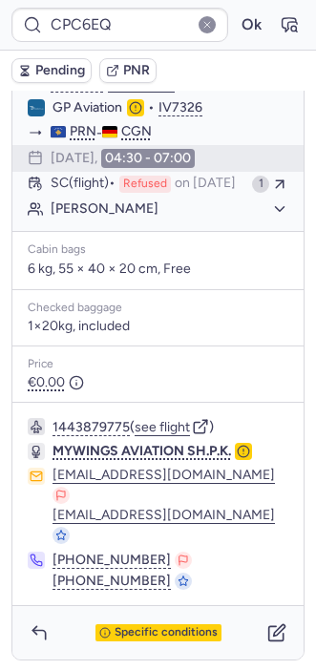
type input "7371018"
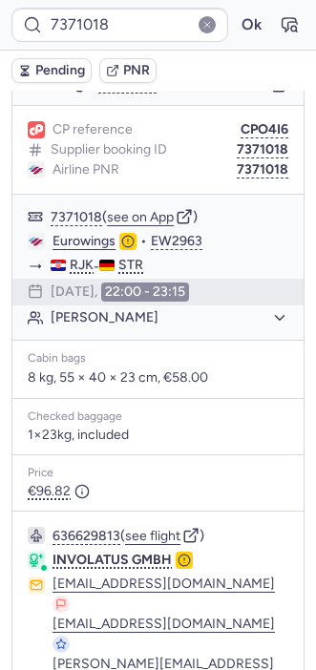
scroll to position [349, 0]
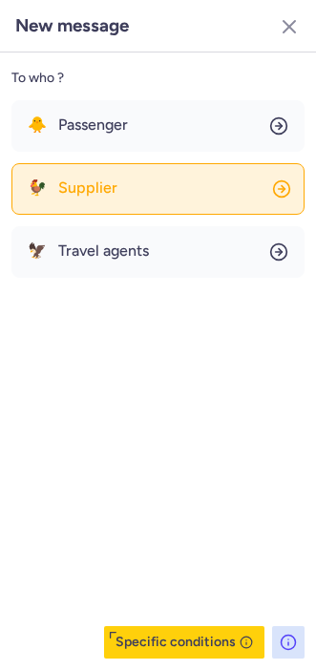
click at [127, 169] on button "🐓 Supplier" at bounding box center [157, 189] width 293 height 52
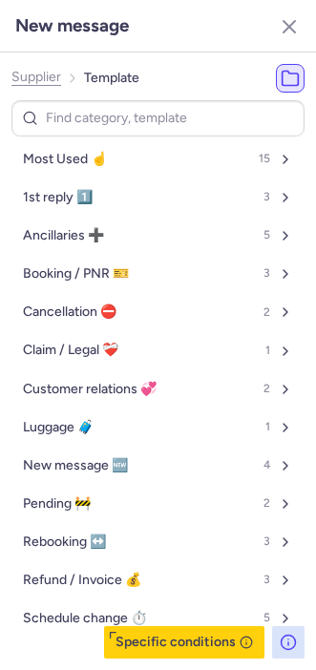
click at [37, 85] on ol "Supplier Template" at bounding box center [75, 78] width 128 height 29
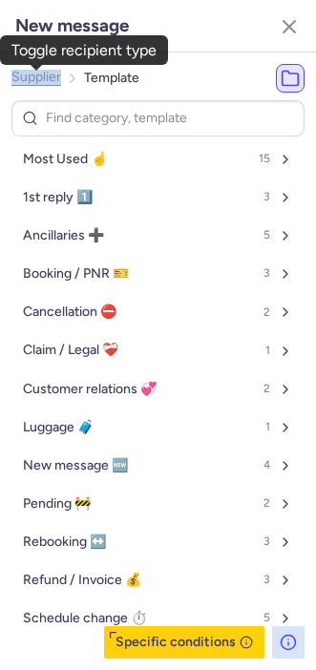
click at [30, 74] on span "Supplier" at bounding box center [36, 77] width 50 height 15
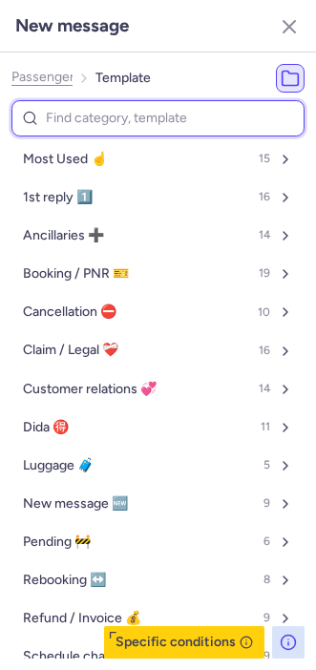
click at [66, 124] on input at bounding box center [157, 118] width 293 height 37
type input "ge"
select select "en"
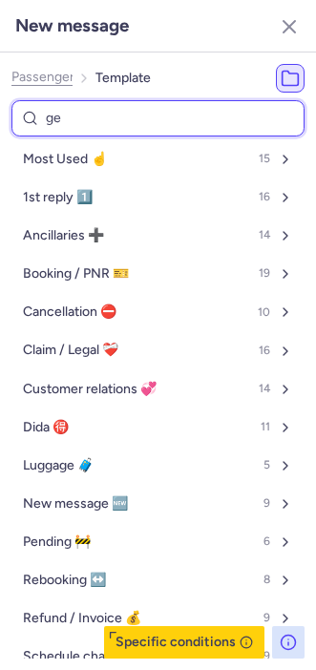
select select "en"
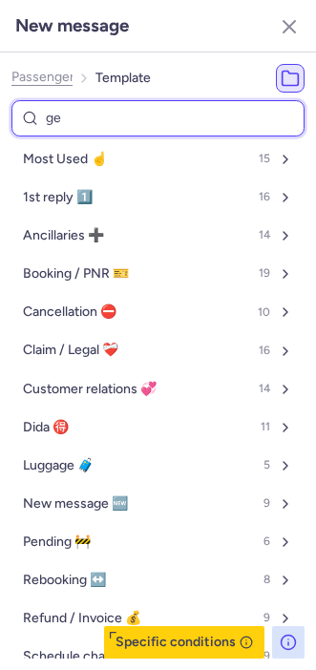
select select "en"
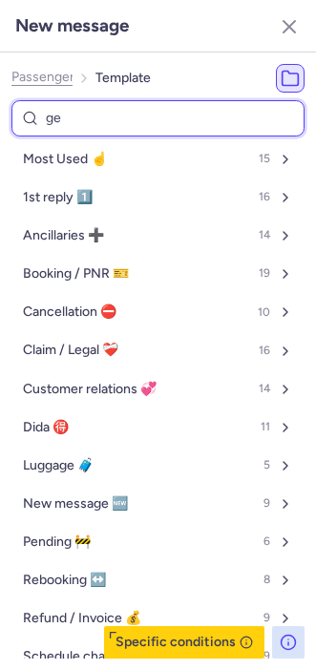
select select "en"
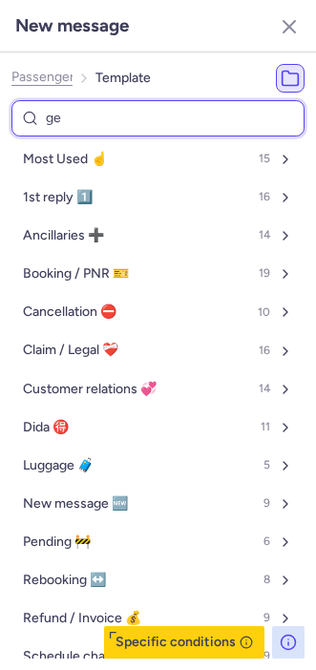
select select "en"
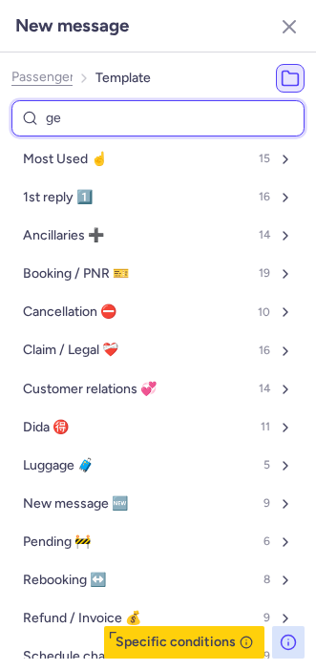
select select "en"
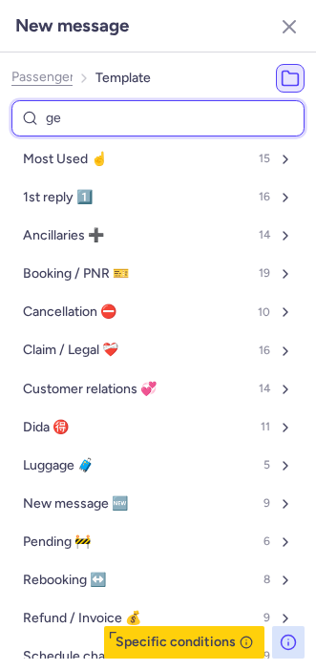
select select "en"
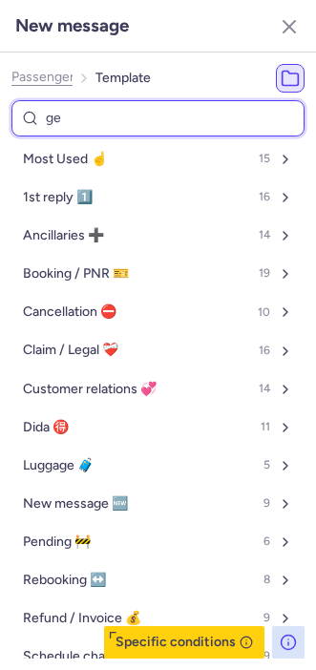
select select "en"
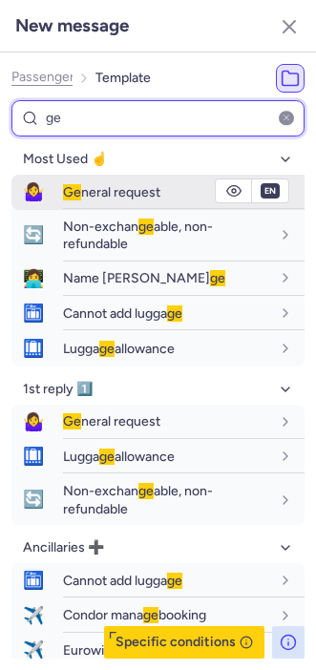
type input "ge"
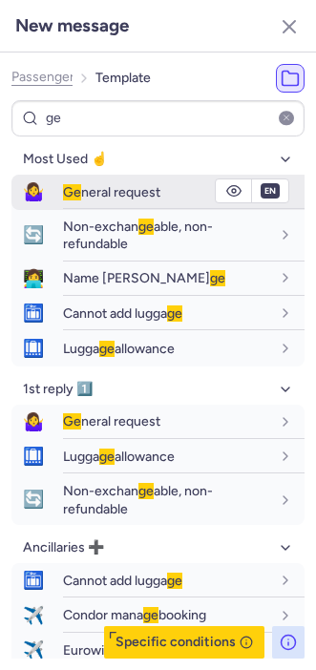
click at [63, 182] on button "🤷‍♀️ [PERSON_NAME] request" at bounding box center [157, 192] width 293 height 35
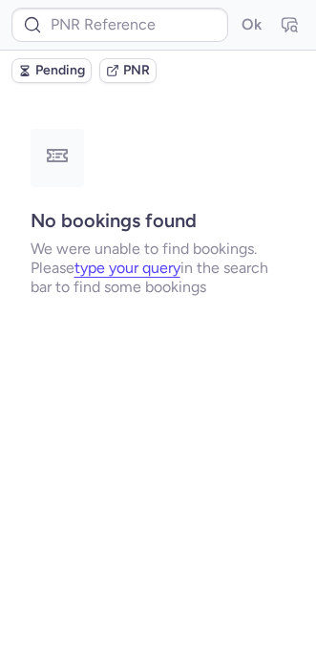
scroll to position [0, 0]
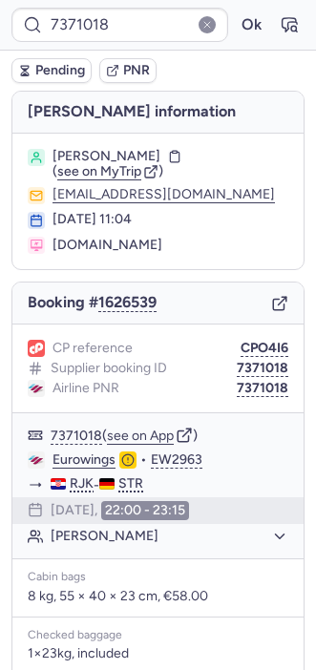
type input "CPWLJL"
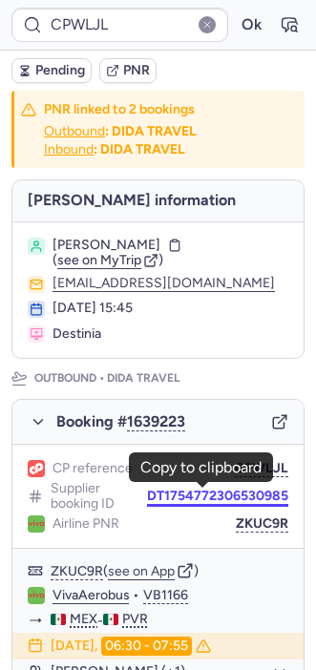
click at [225, 490] on button "DT1754772306530985" at bounding box center [217, 496] width 141 height 15
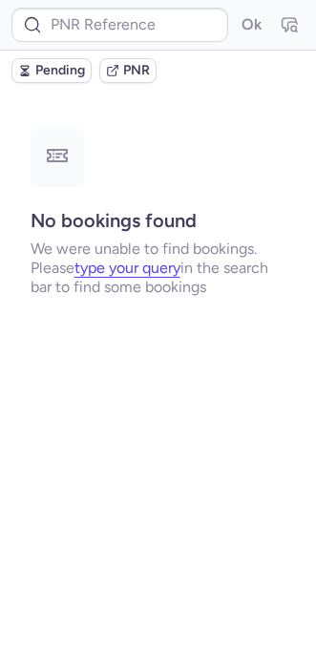
type input "CPWLJL"
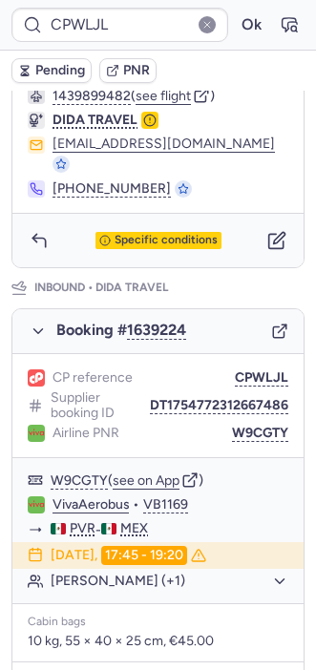
scroll to position [797, 0]
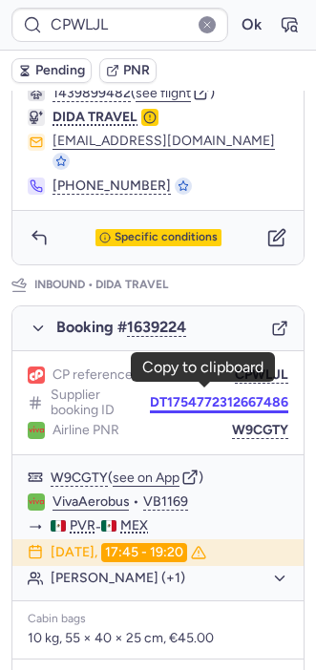
click at [161, 395] on button "DT1754772312667486" at bounding box center [219, 402] width 138 height 15
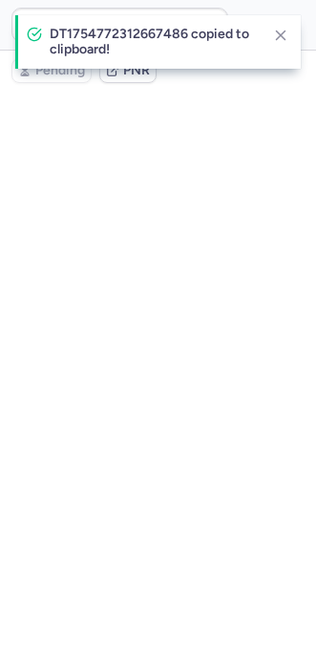
scroll to position [0, 0]
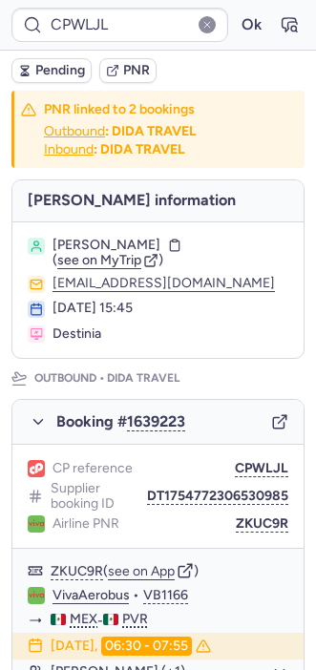
type input "CPUBT2"
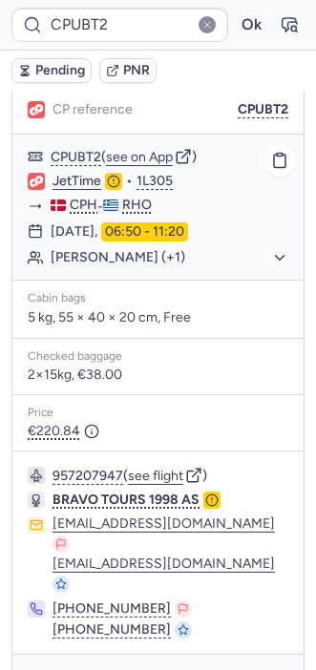
scroll to position [243, 0]
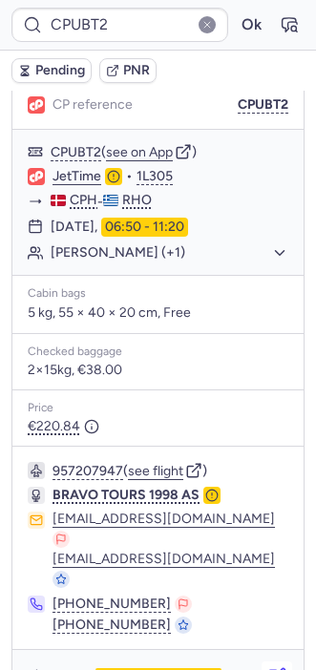
click at [262, 662] on button "button" at bounding box center [277, 677] width 31 height 31
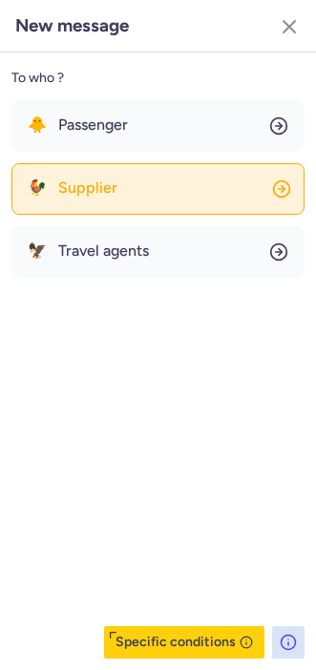
click at [126, 170] on button "🐓 Supplier" at bounding box center [157, 189] width 293 height 52
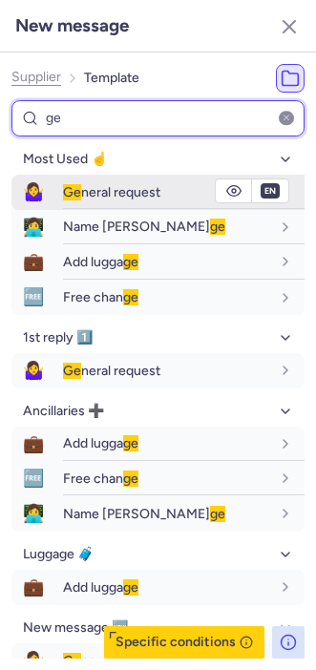
type input "ge"
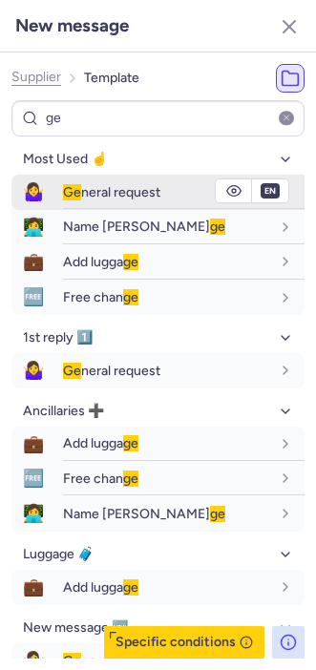
click at [97, 191] on span "[PERSON_NAME] request" at bounding box center [111, 192] width 97 height 16
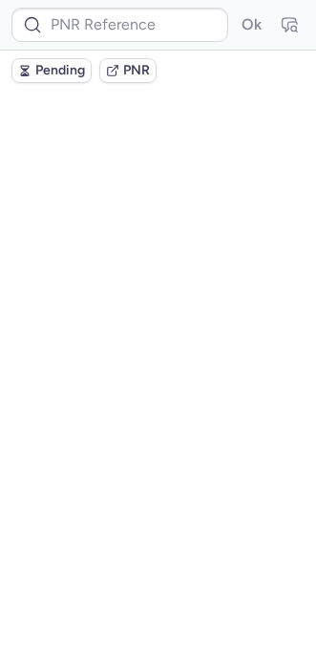
scroll to position [0, 0]
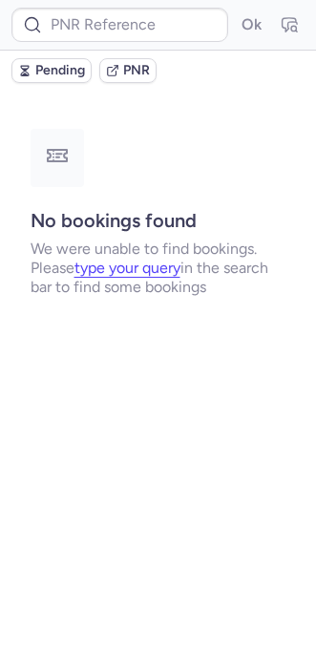
type input "CPUBT2"
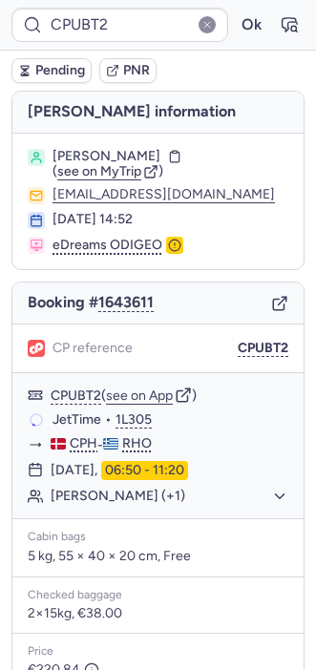
scroll to position [248, 0]
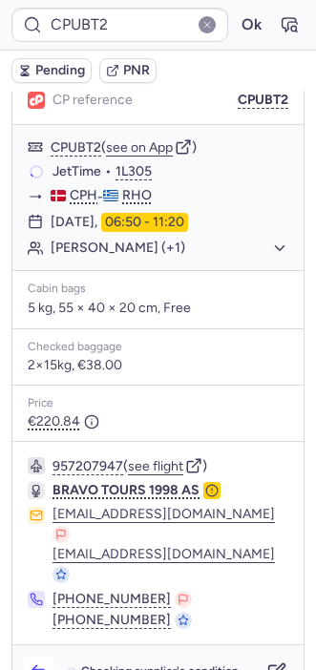
click at [30, 663] on icon "button" at bounding box center [39, 672] width 19 height 19
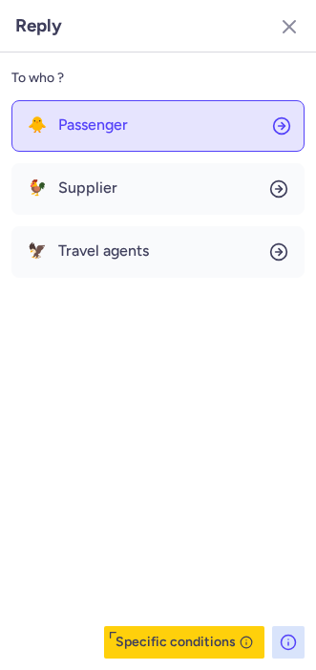
click at [84, 141] on button "🐥 Passenger" at bounding box center [157, 126] width 293 height 52
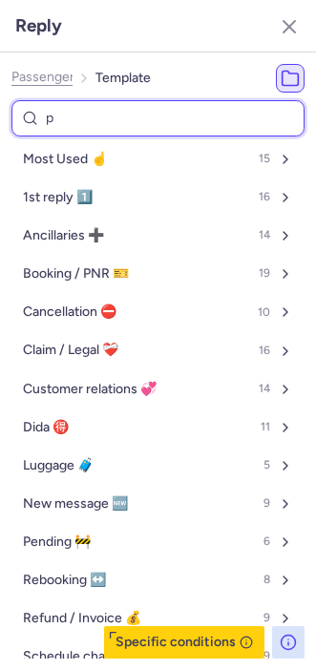
type input "pe"
select select "en"
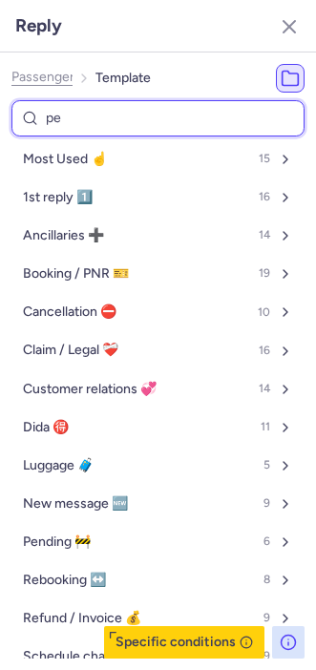
select select "en"
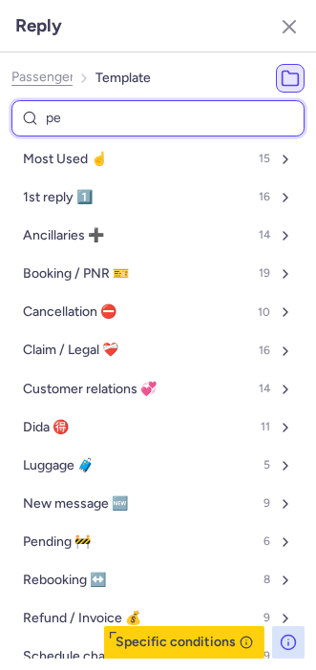
select select "en"
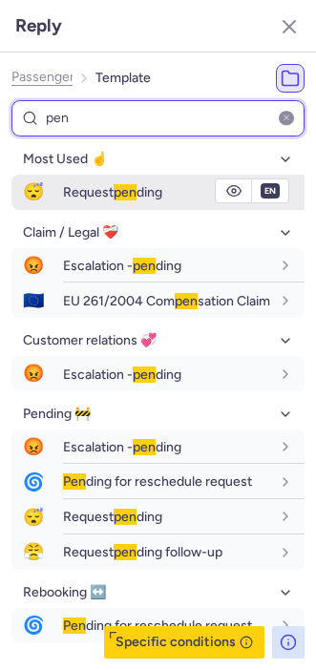
type input "pen"
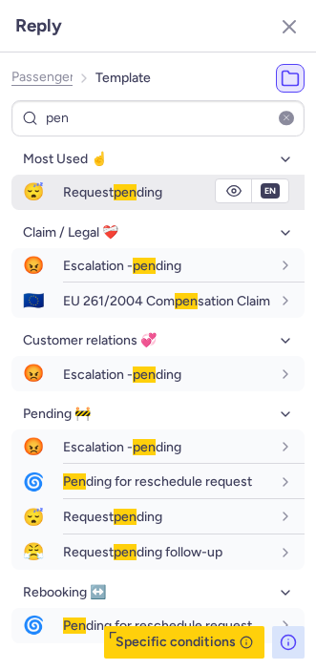
click at [81, 185] on span "Request pen ding" at bounding box center [112, 192] width 99 height 16
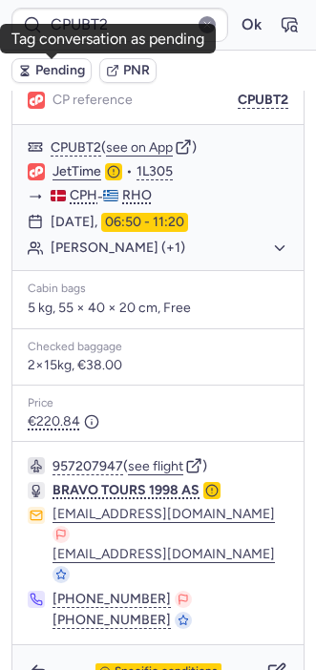
click at [35, 71] on span "Pending" at bounding box center [60, 70] width 50 height 15
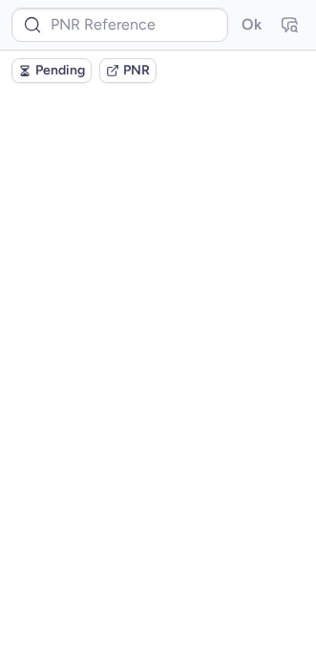
scroll to position [0, 0]
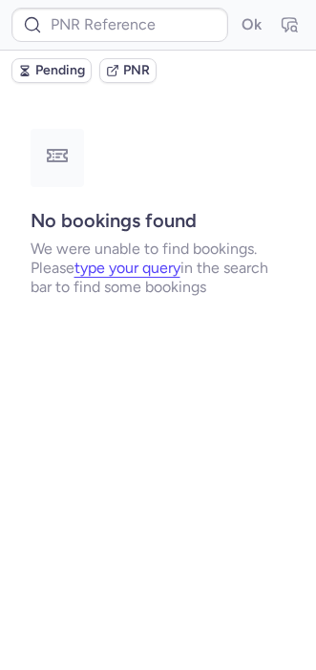
type input "CPA26X"
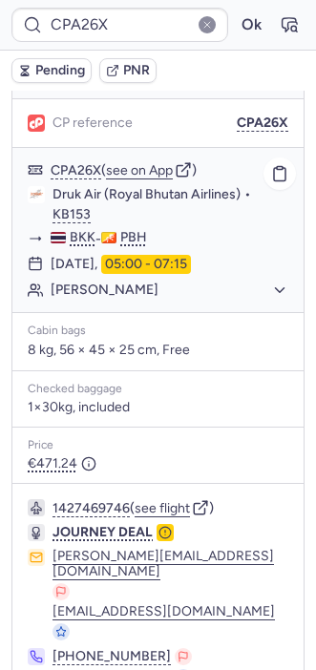
scroll to position [267, 0]
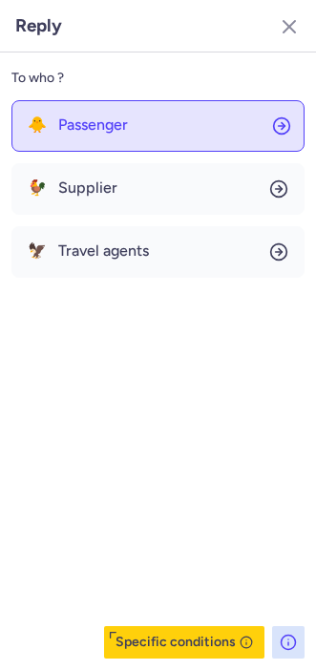
click at [88, 145] on button "🐥 Passenger" at bounding box center [157, 126] width 293 height 52
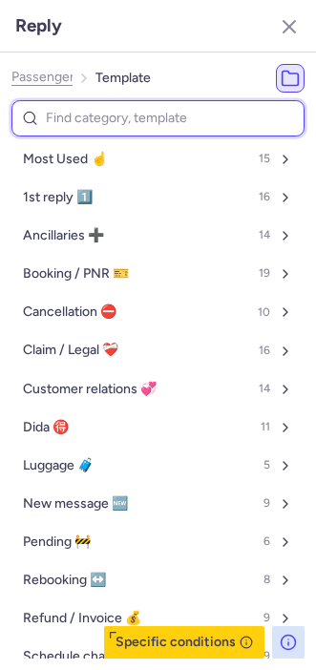
type input "v"
select select "en"
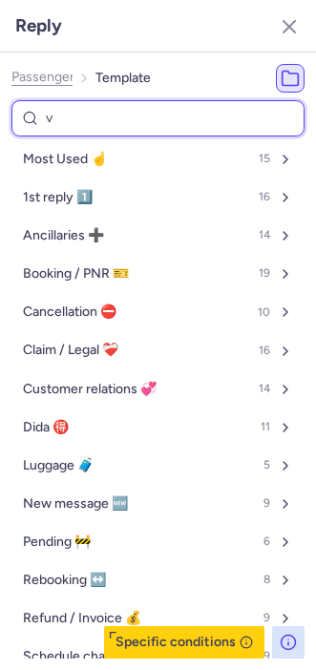
select select "en"
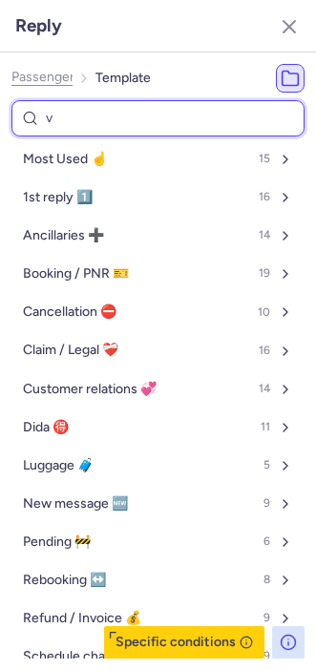
select select "en"
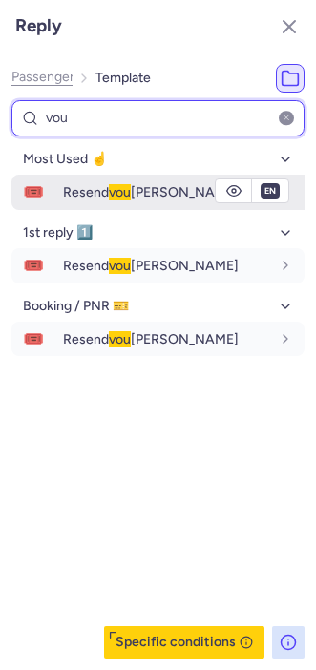
type input "vou"
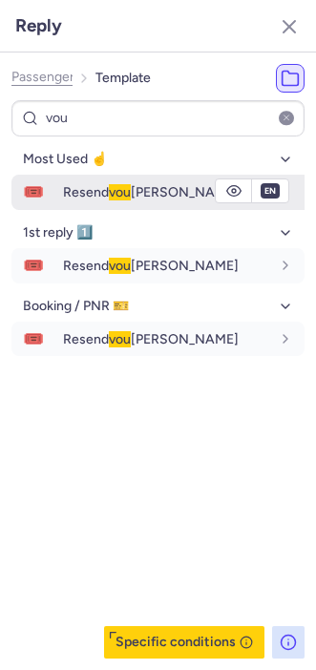
click at [77, 184] on span "Resend vou [PERSON_NAME]" at bounding box center [151, 192] width 176 height 16
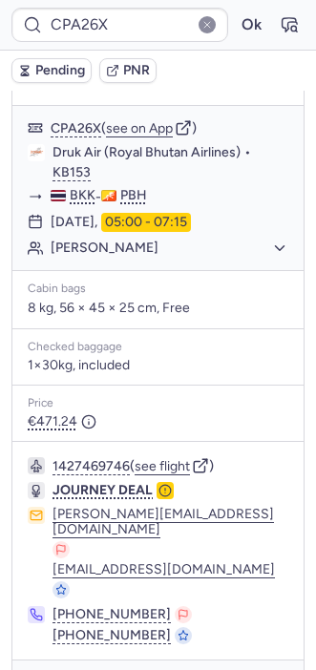
type input "CPB3NC"
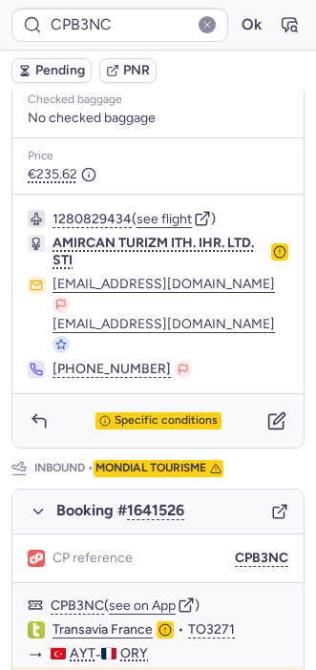
scroll to position [658, 0]
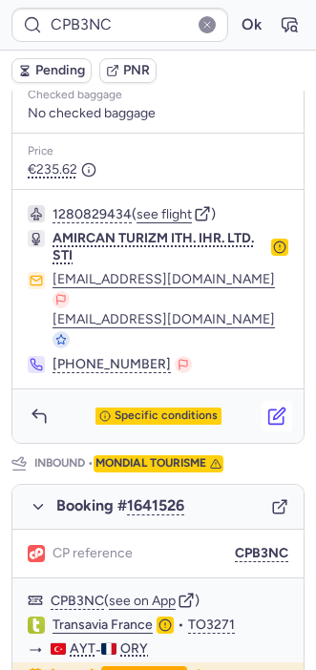
click at [267, 407] on icon "button" at bounding box center [276, 416] width 19 height 19
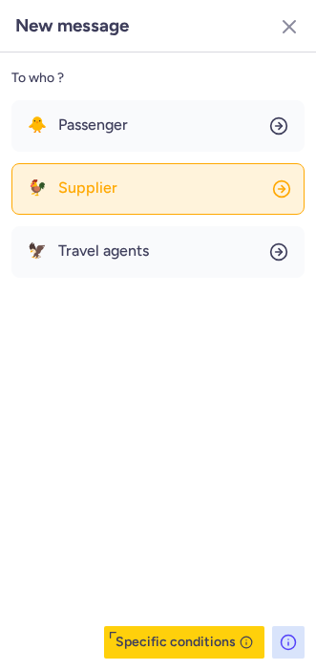
click at [101, 174] on button "🐓 Supplier" at bounding box center [157, 189] width 293 height 52
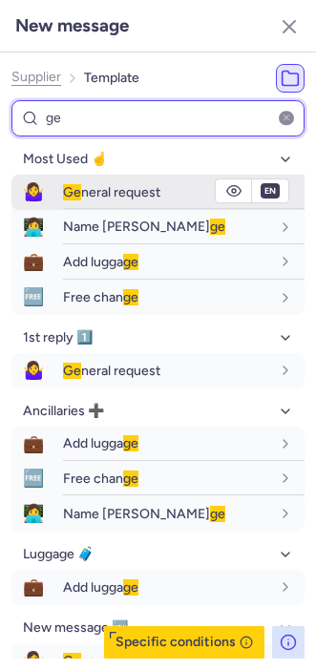
type input "ge"
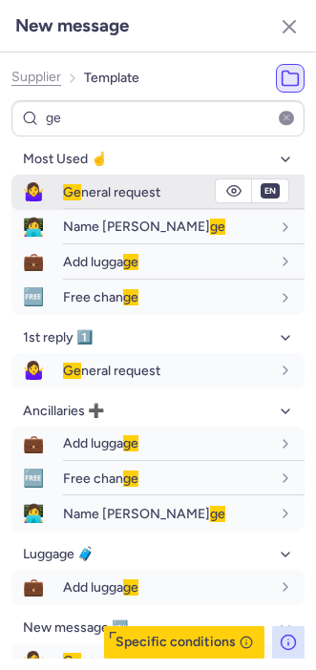
click at [87, 184] on span "[PERSON_NAME] request" at bounding box center [111, 192] width 97 height 16
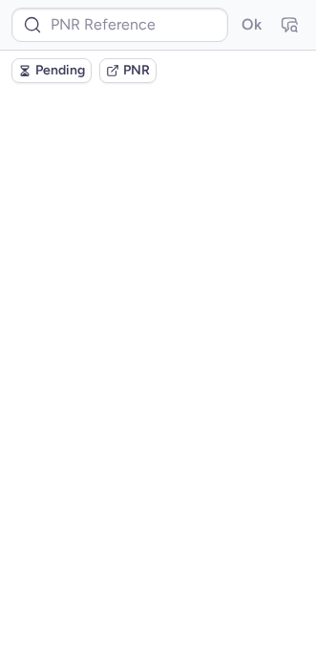
scroll to position [0, 0]
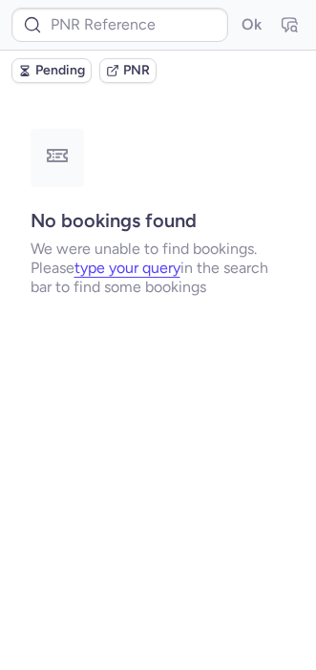
type input "CPB3NC"
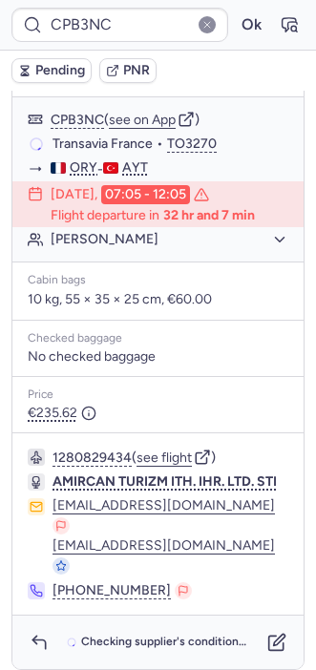
scroll to position [415, 0]
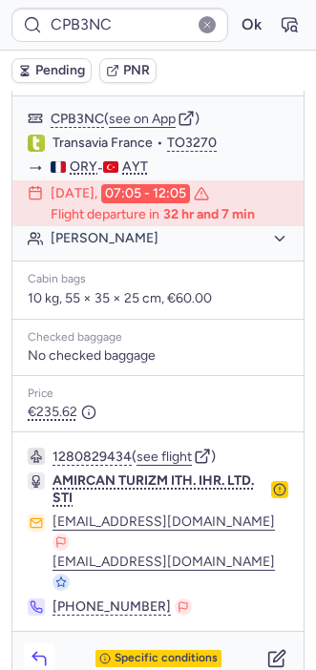
click at [38, 644] on button "button" at bounding box center [39, 659] width 31 height 31
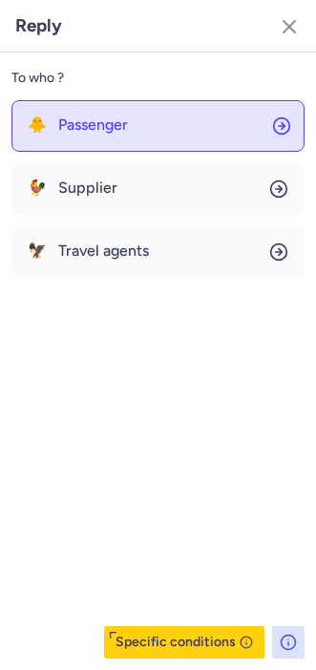
click at [97, 114] on button "🐥 Passenger" at bounding box center [157, 126] width 293 height 52
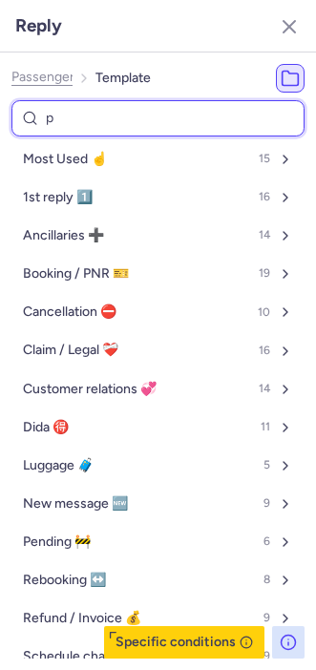
type input "pe"
select select "en"
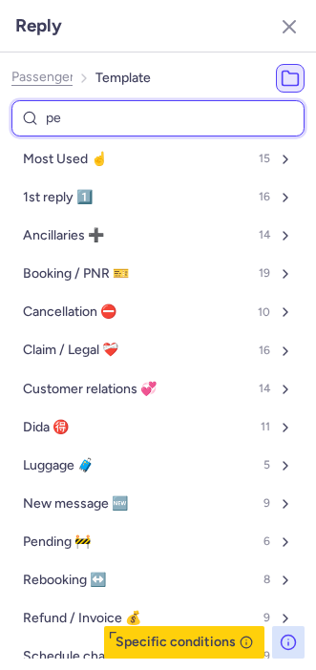
select select "en"
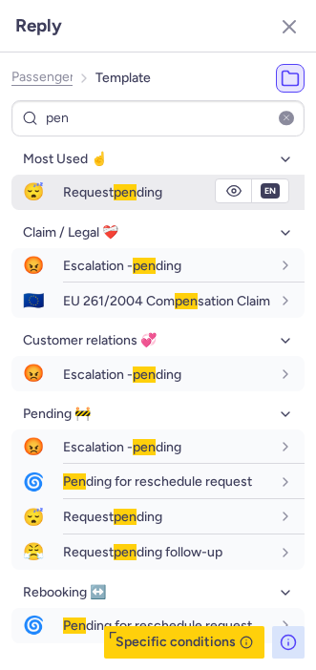
click at [83, 191] on span "Request pen ding" at bounding box center [112, 192] width 99 height 16
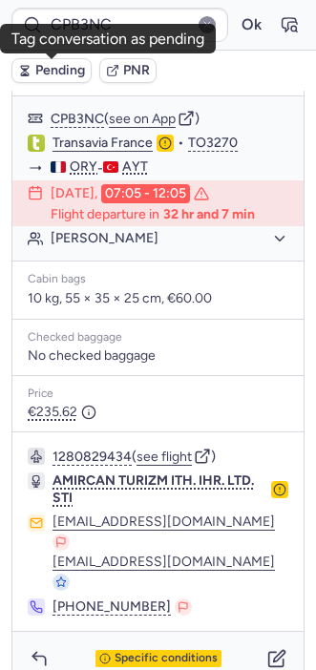
click at [53, 66] on span "Pending" at bounding box center [60, 70] width 50 height 15
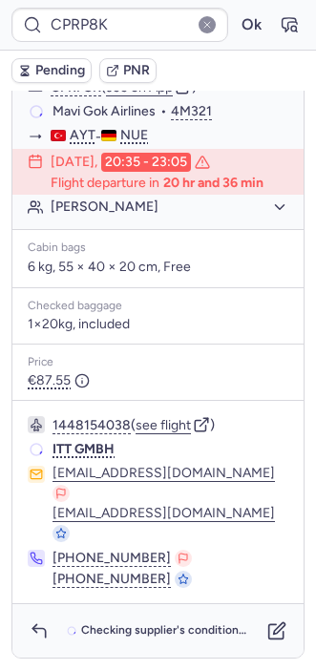
scroll to position [0, 0]
